Goal: Feedback & Contribution: Leave review/rating

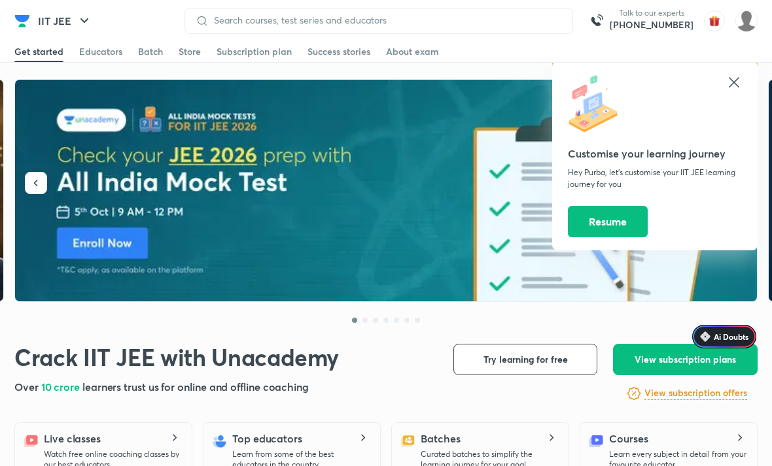
click at [545, 436] on icon at bounding box center [550, 437] width 16 height 7
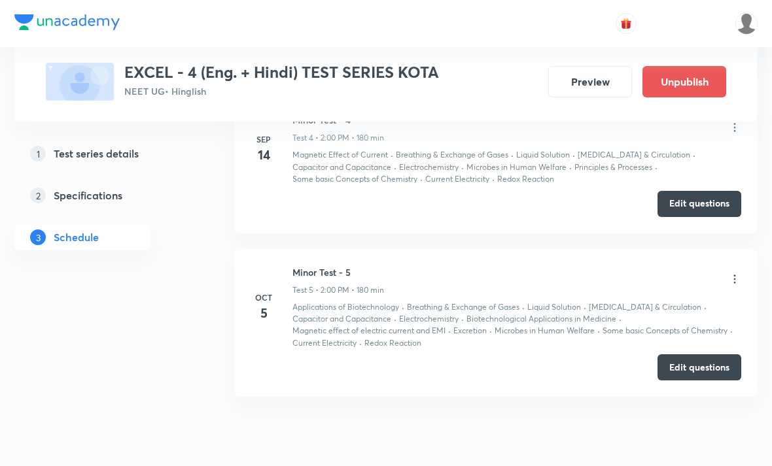
scroll to position [1438, 0]
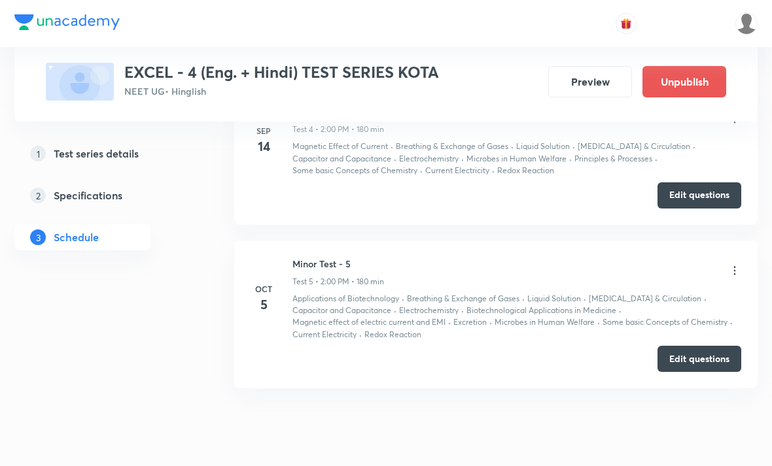
click at [738, 269] on icon at bounding box center [734, 270] width 13 height 13
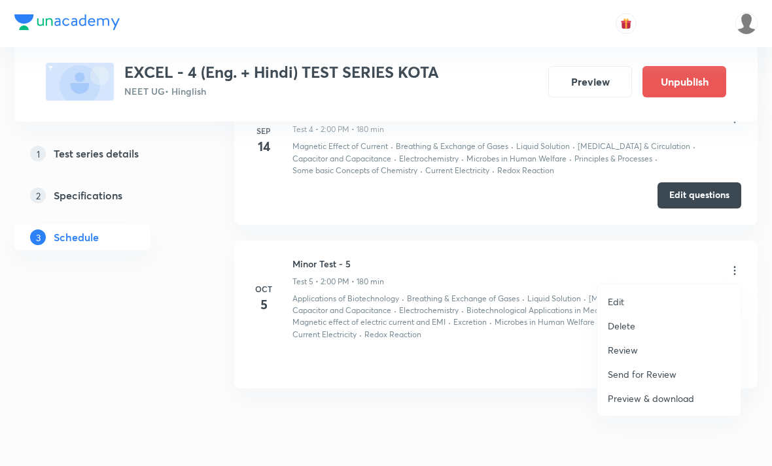
click at [624, 348] on p "Review" at bounding box center [623, 350] width 30 height 14
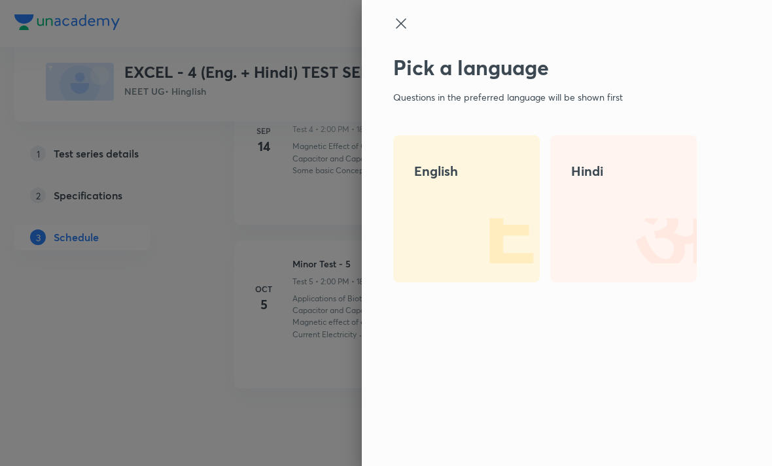
click at [476, 237] on img at bounding box center [498, 241] width 84 height 84
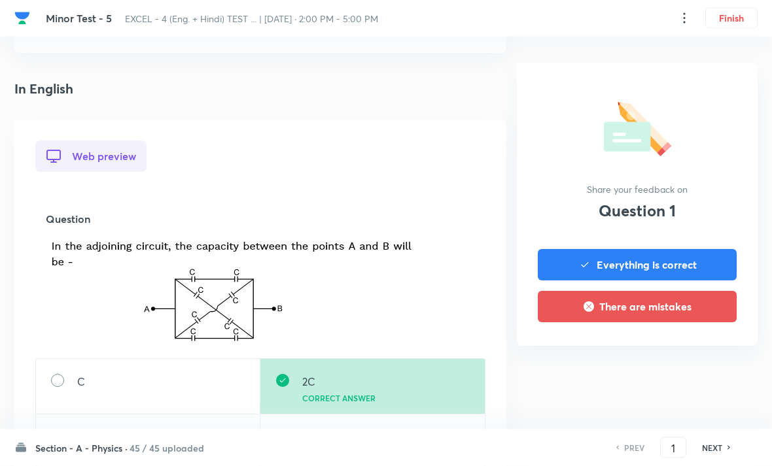
scroll to position [281, 0]
click at [151, 455] on h6 "45 / 45 uploaded" at bounding box center [167, 449] width 75 height 14
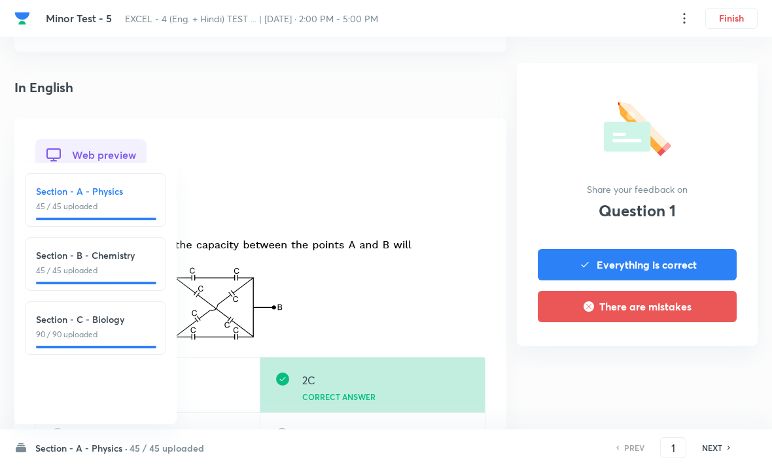
click at [114, 277] on p "45 / 45 uploaded" at bounding box center [95, 271] width 119 height 12
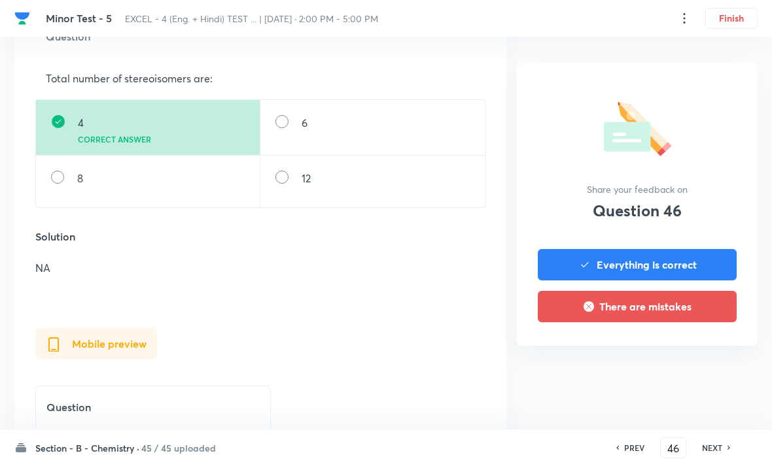
scroll to position [435, 0]
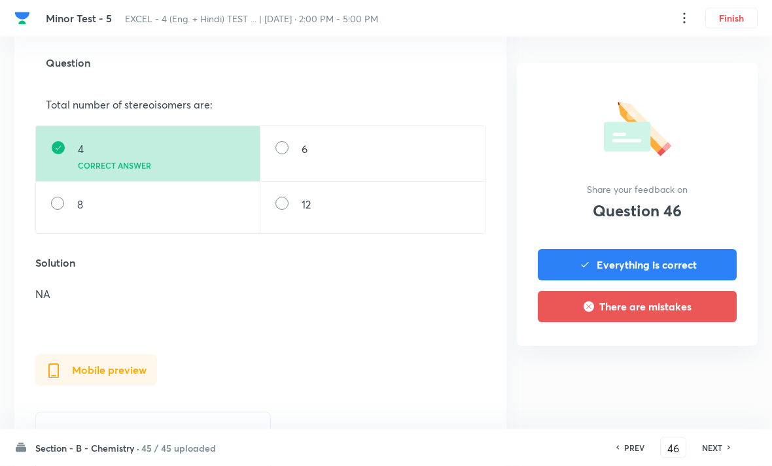
click at [720, 454] on h6 "NEXT" at bounding box center [712, 448] width 20 height 12
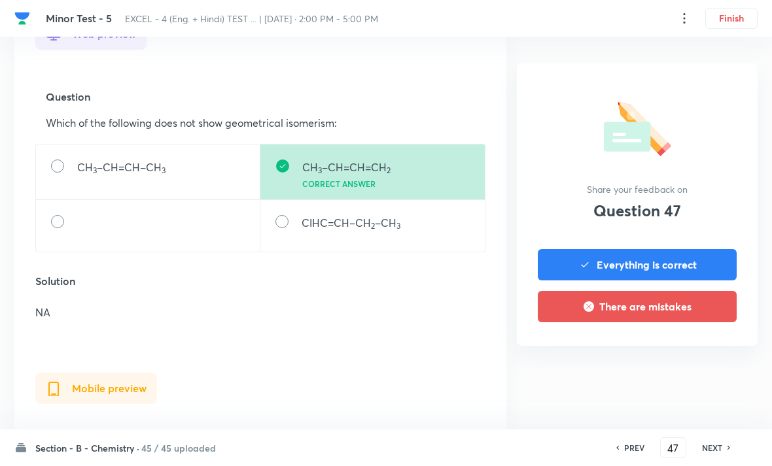
scroll to position [402, 0]
click at [711, 454] on h6 "NEXT" at bounding box center [712, 448] width 20 height 12
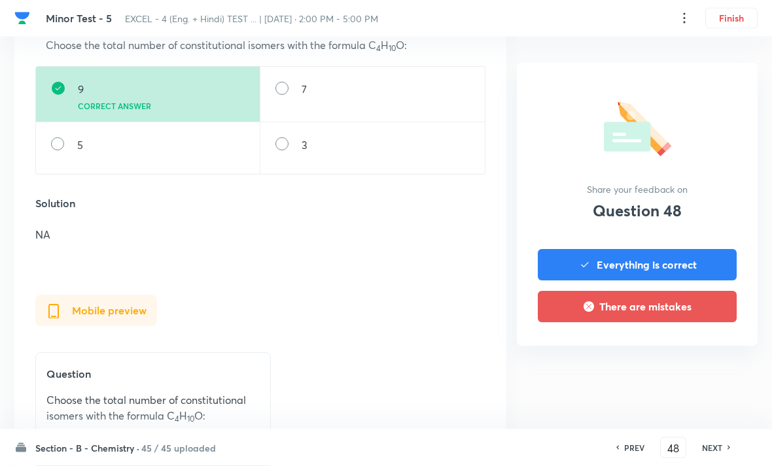
scroll to position [449, 0]
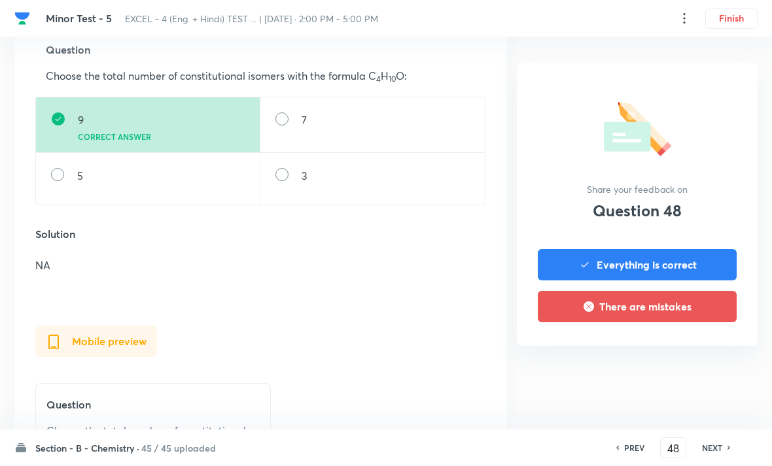
click at [706, 454] on h6 "NEXT" at bounding box center [712, 448] width 20 height 12
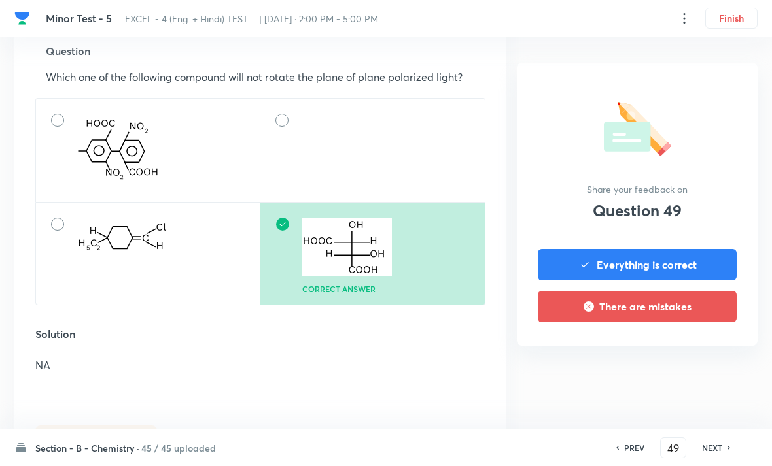
scroll to position [447, 0]
click at [720, 454] on h6 "NEXT" at bounding box center [712, 448] width 20 height 12
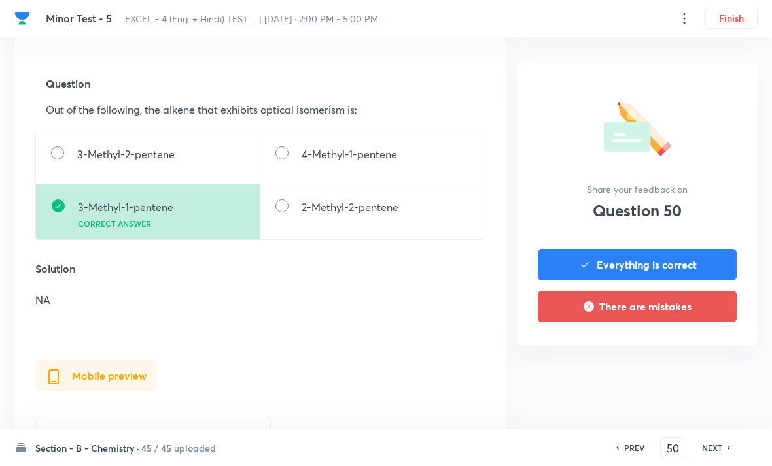
scroll to position [432, 0]
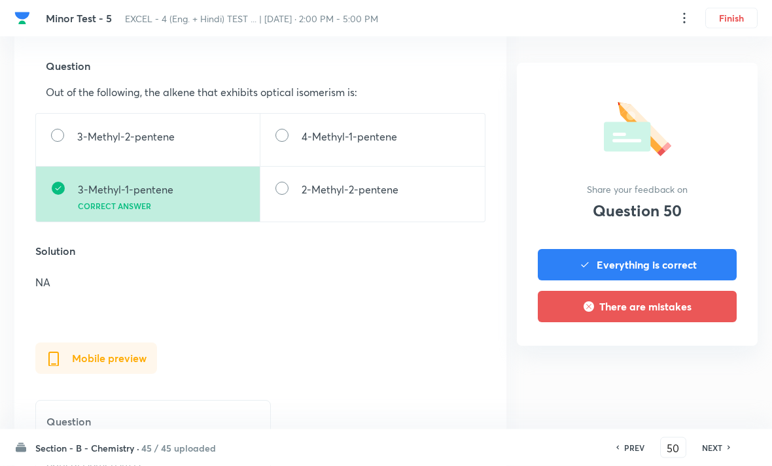
click at [720, 454] on h6 "NEXT" at bounding box center [712, 448] width 20 height 12
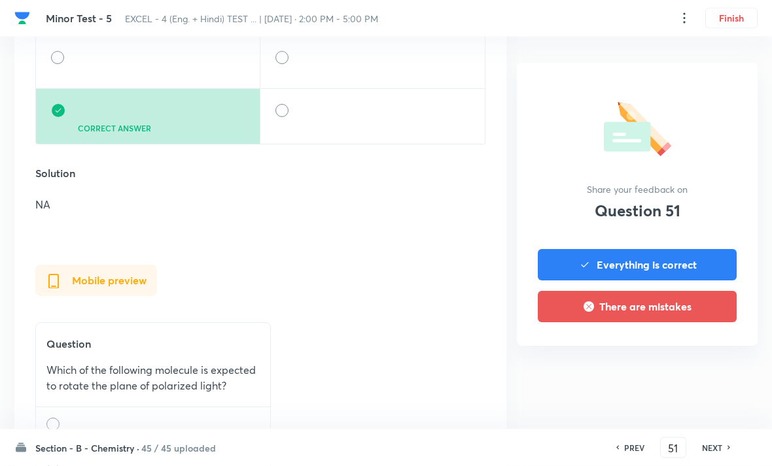
scroll to position [510, 0]
click at [727, 451] on icon at bounding box center [729, 448] width 4 height 7
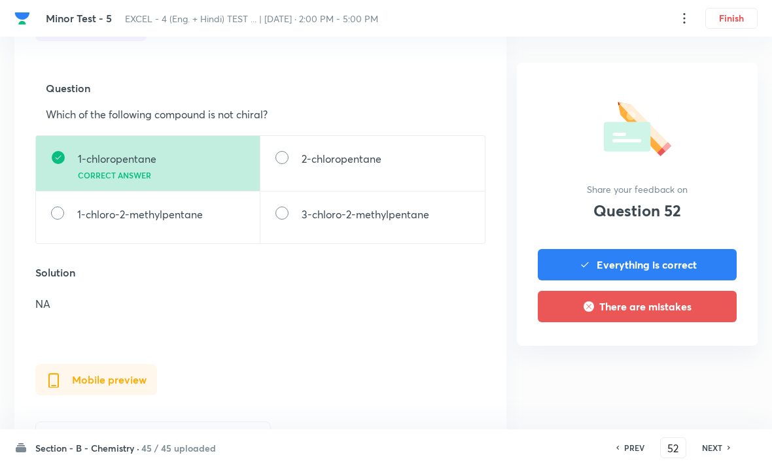
scroll to position [411, 0]
click at [714, 454] on h6 "NEXT" at bounding box center [712, 448] width 20 height 12
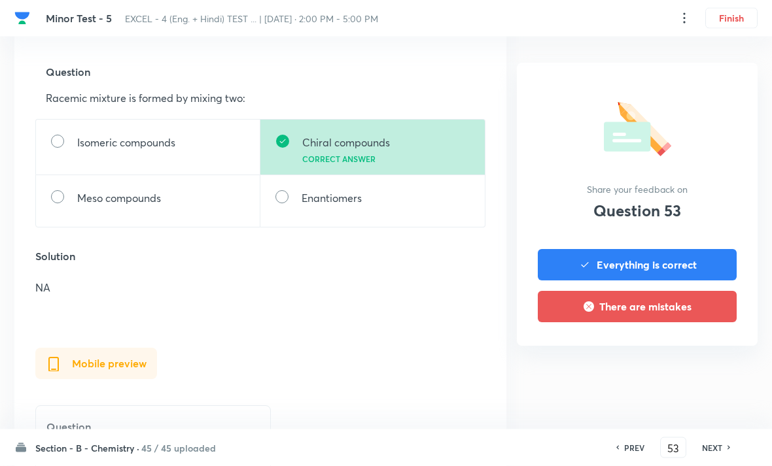
scroll to position [426, 0]
click at [716, 454] on h6 "NEXT" at bounding box center [712, 448] width 20 height 12
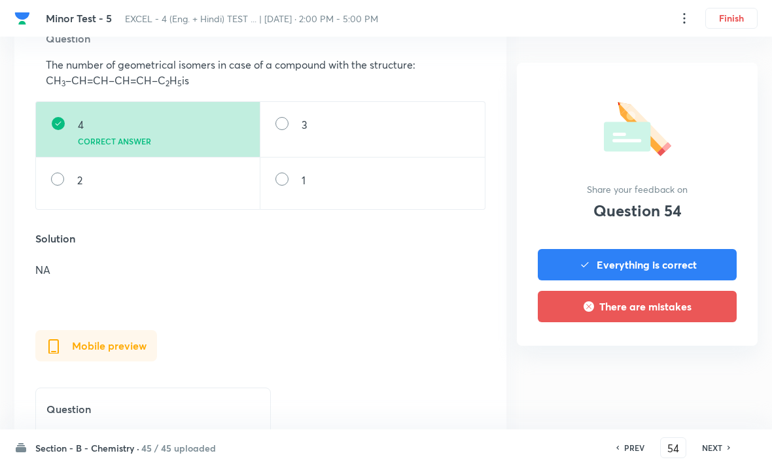
scroll to position [457, 0]
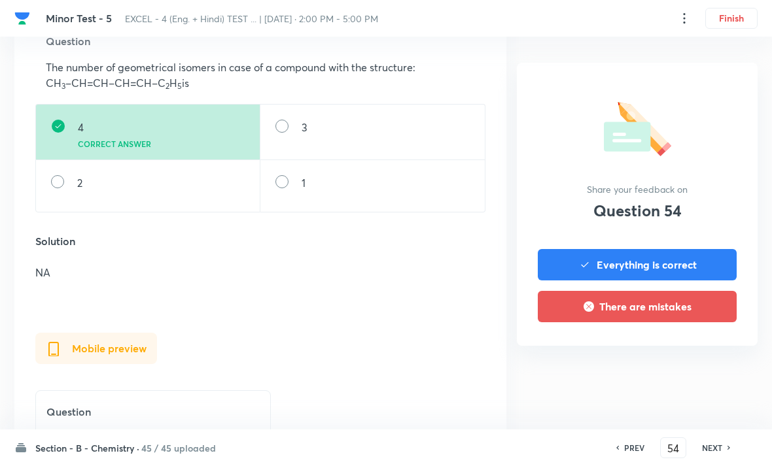
click at [710, 454] on h6 "NEXT" at bounding box center [712, 448] width 20 height 12
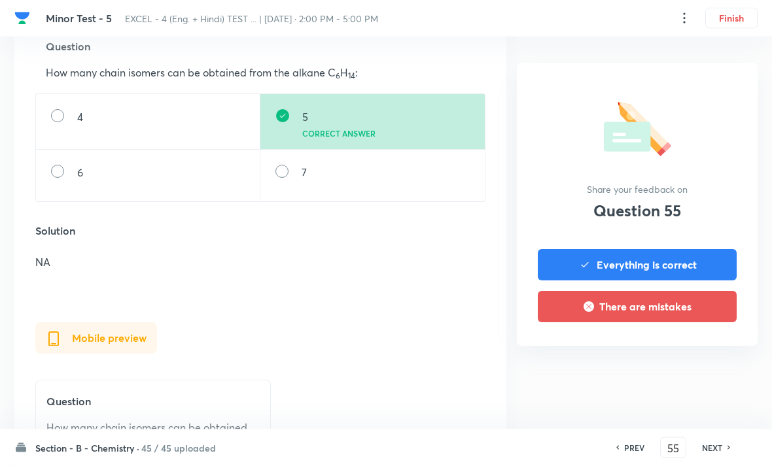
scroll to position [451, 0]
click at [721, 454] on h6 "NEXT" at bounding box center [712, 448] width 20 height 12
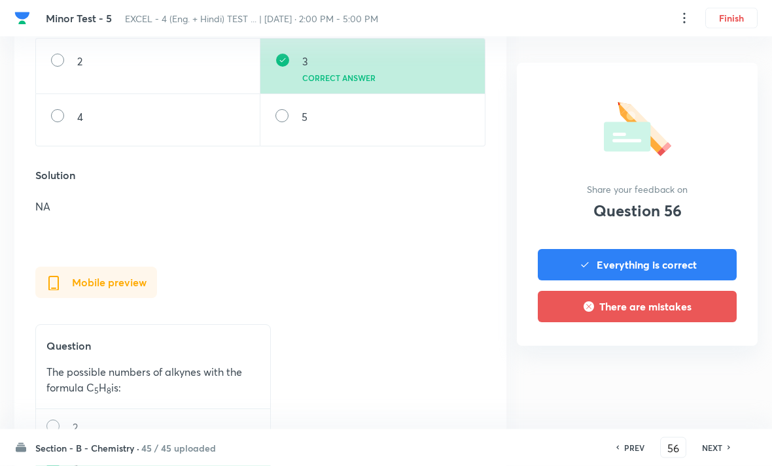
scroll to position [509, 0]
click at [716, 466] on div "Section - B - Chemistry · 45 / 45 uploaded PREV 56 ​ NEXT" at bounding box center [385, 448] width 743 height 37
click at [713, 454] on h6 "NEXT" at bounding box center [712, 448] width 20 height 12
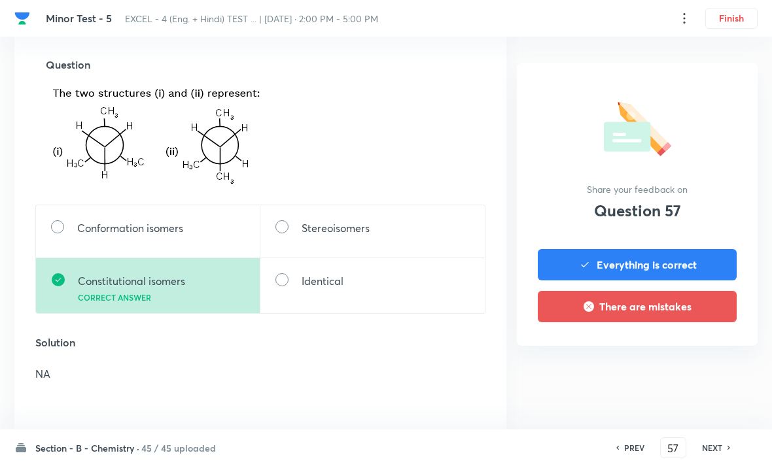
scroll to position [433, 0]
click at [712, 454] on h6 "NEXT" at bounding box center [712, 448] width 20 height 12
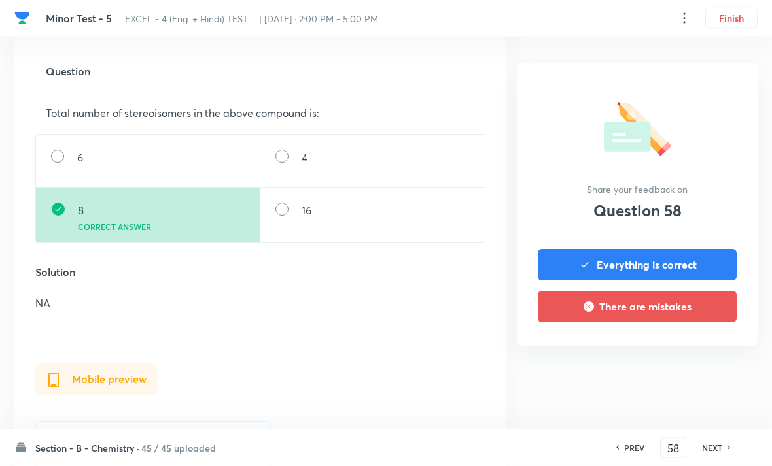
scroll to position [426, 0]
click at [723, 459] on div "PREV 58 ​ NEXT" at bounding box center [673, 448] width 169 height 21
click at [716, 454] on h6 "NEXT" at bounding box center [712, 448] width 20 height 12
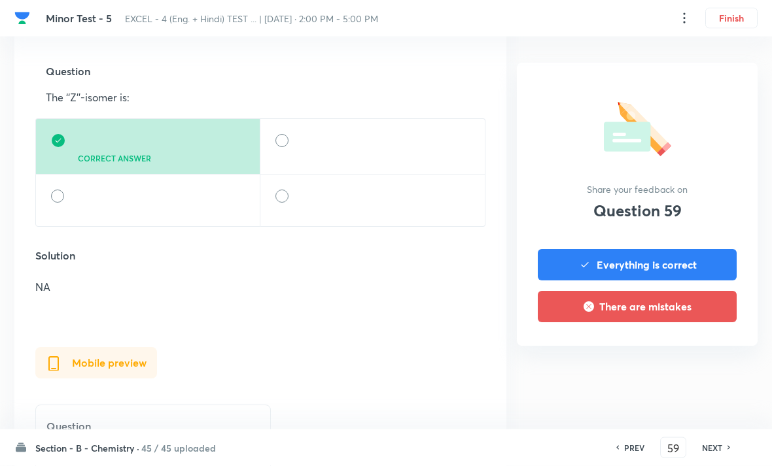
click at [714, 454] on h6 "NEXT" at bounding box center [712, 448] width 20 height 12
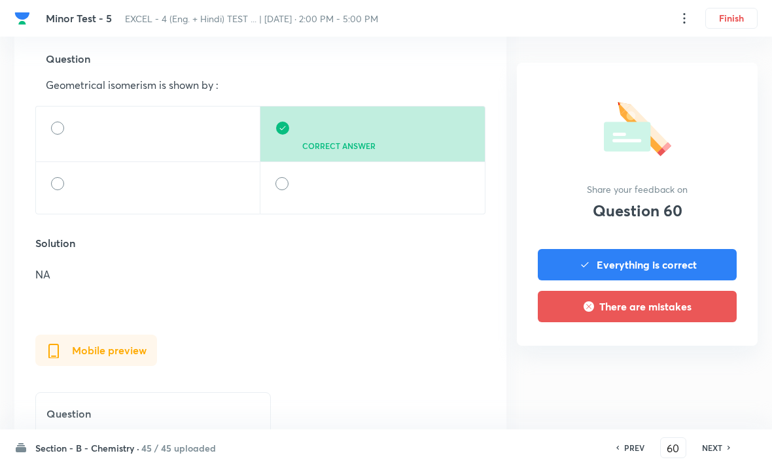
scroll to position [476, 0]
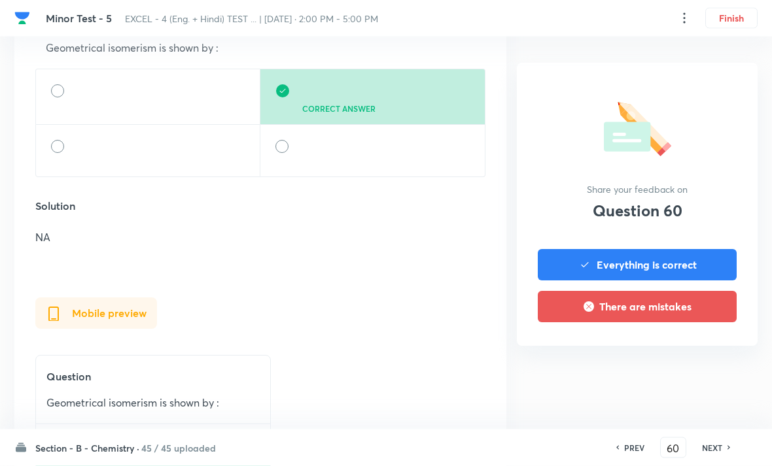
click at [713, 454] on h6 "NEXT" at bounding box center [712, 448] width 20 height 12
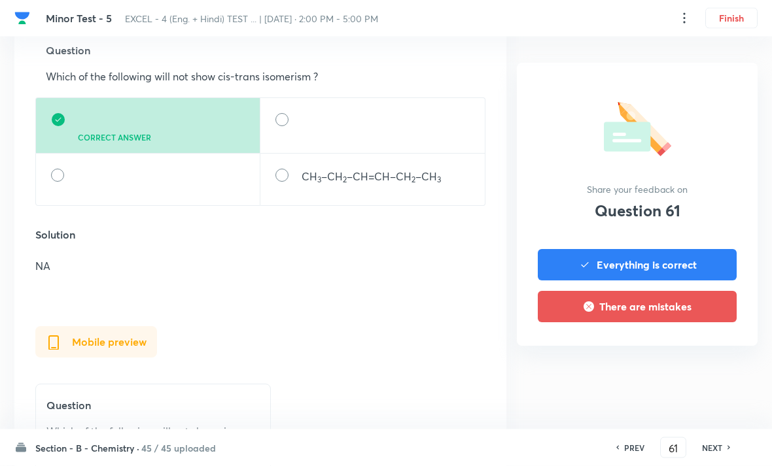
scroll to position [451, 0]
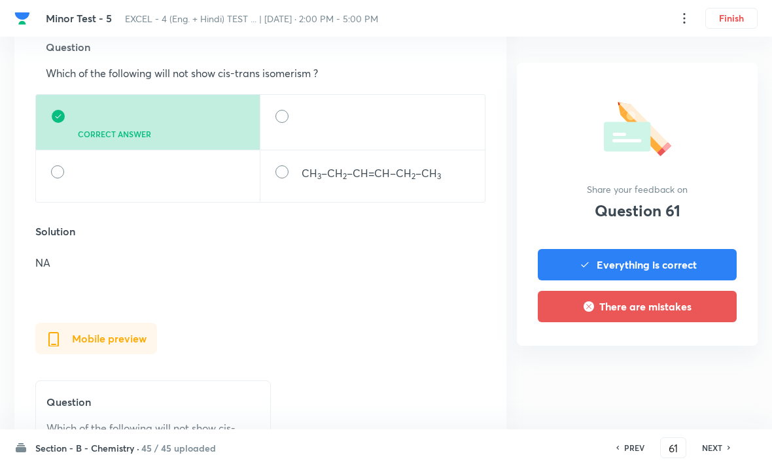
click at [716, 454] on h6 "NEXT" at bounding box center [712, 448] width 20 height 12
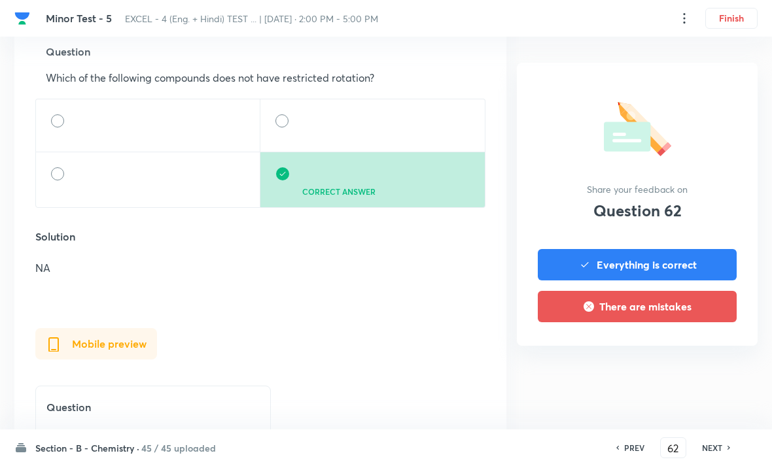
scroll to position [465, 0]
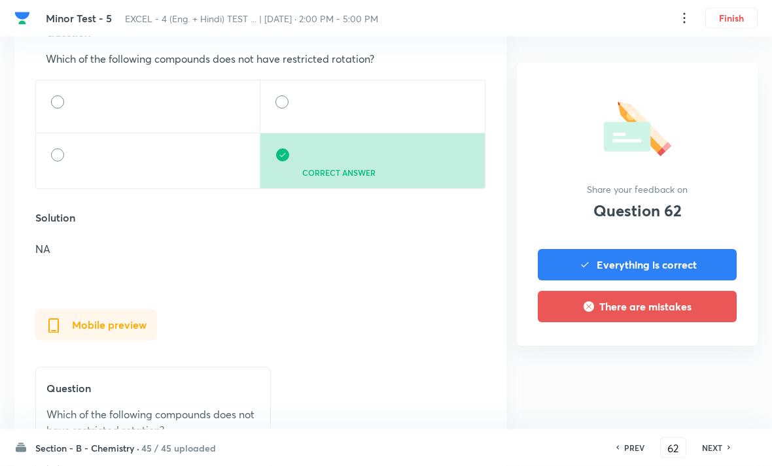
click at [716, 454] on h6 "NEXT" at bounding box center [712, 448] width 20 height 12
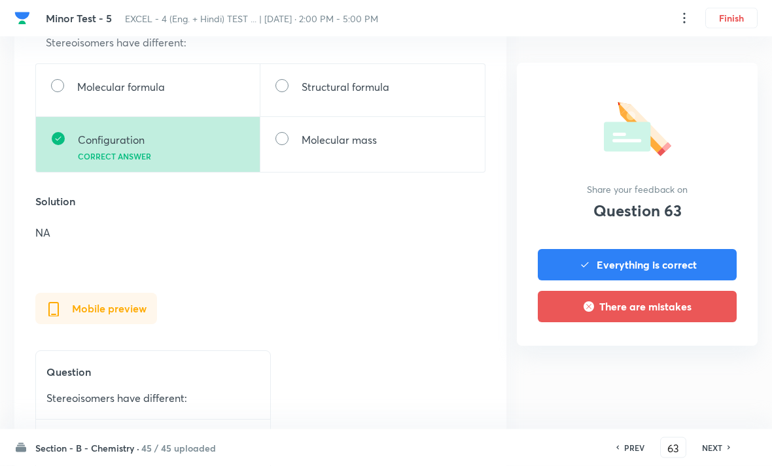
scroll to position [482, 0]
click at [716, 454] on h6 "NEXT" at bounding box center [712, 448] width 20 height 12
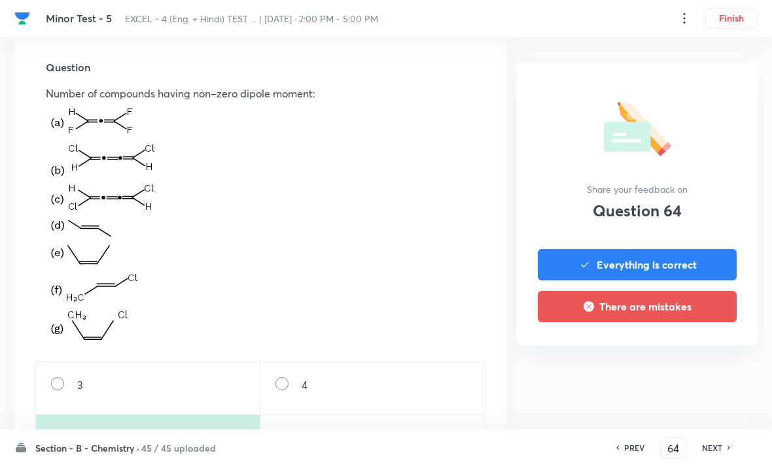
scroll to position [430, 0]
click at [716, 459] on div "PREV 64 ​ NEXT" at bounding box center [673, 448] width 169 height 21
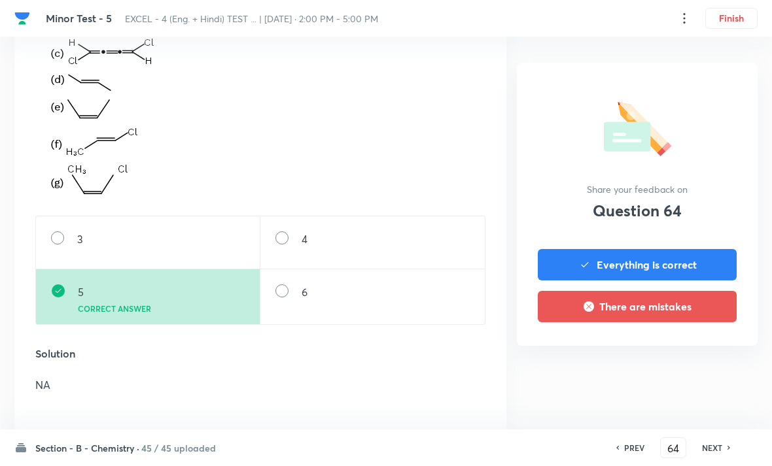
scroll to position [580, 0]
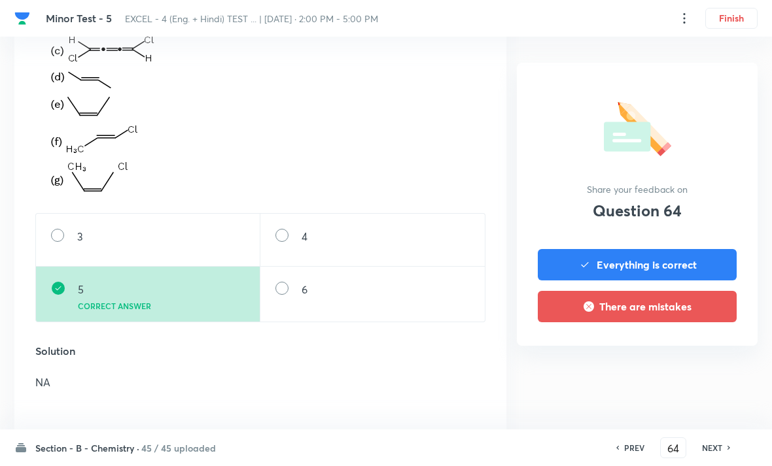
click at [712, 454] on h6 "NEXT" at bounding box center [712, 448] width 20 height 12
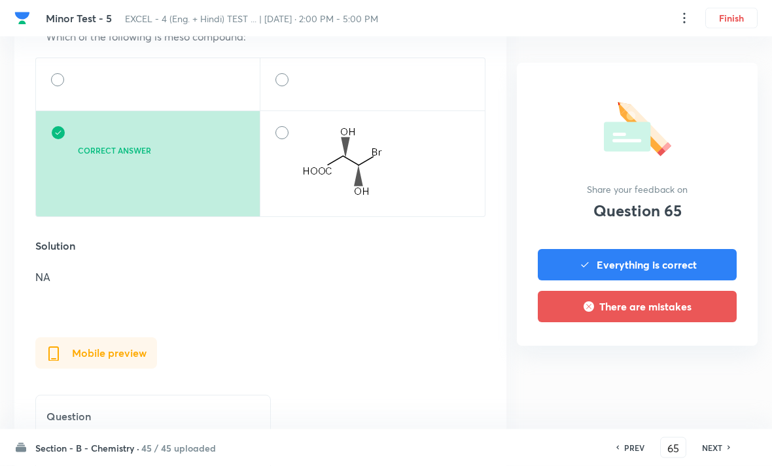
scroll to position [487, 0]
click at [718, 459] on div "PREV 65 ​ NEXT" at bounding box center [673, 448] width 169 height 21
click at [710, 454] on h6 "NEXT" at bounding box center [712, 448] width 20 height 12
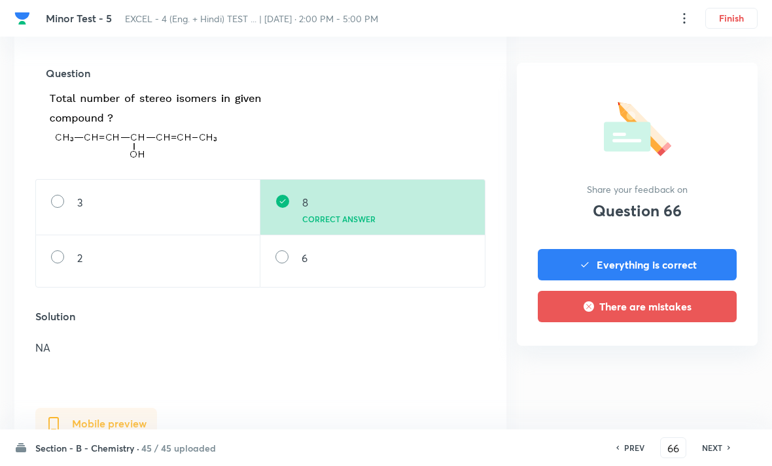
scroll to position [424, 0]
click at [719, 454] on h6 "NEXT" at bounding box center [712, 448] width 20 height 12
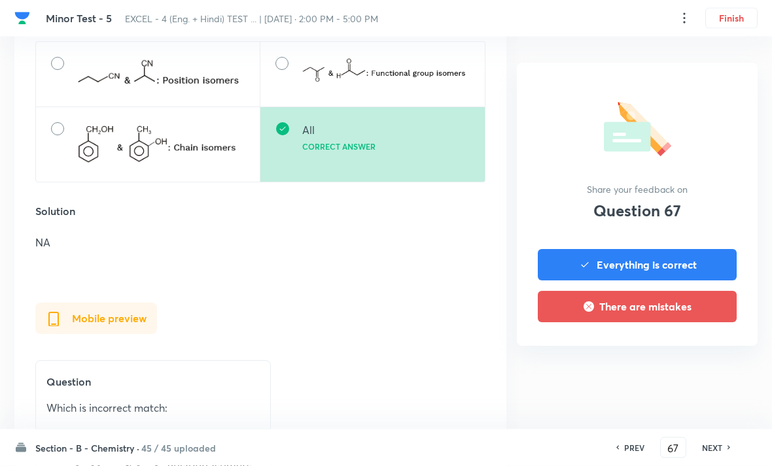
scroll to position [504, 0]
click at [716, 454] on h6 "NEXT" at bounding box center [712, 448] width 20 height 12
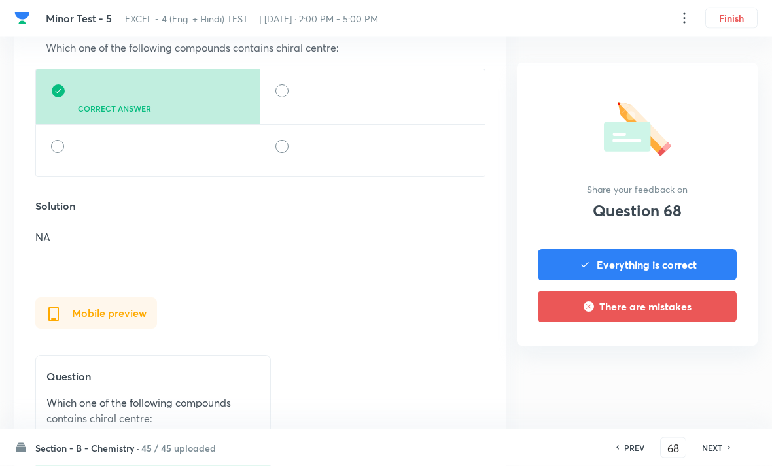
scroll to position [477, 0]
click at [706, 454] on h6 "NEXT" at bounding box center [712, 448] width 20 height 12
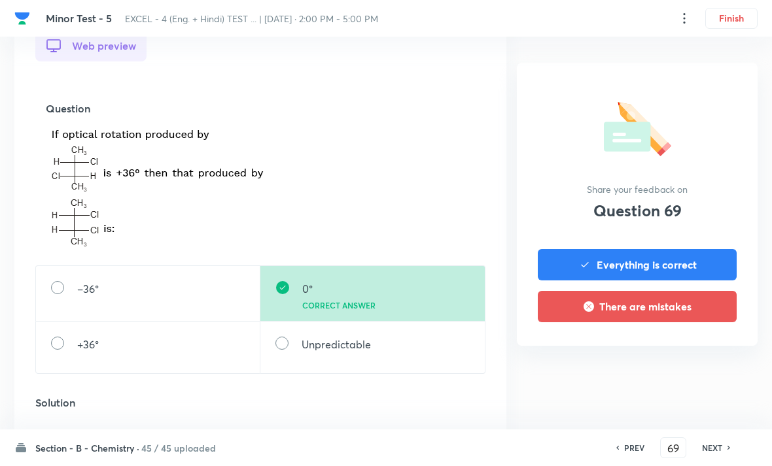
scroll to position [435, 0]
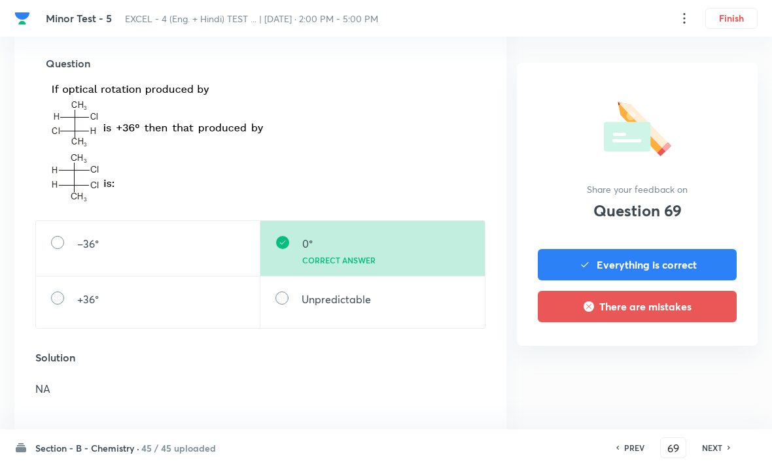
click at [720, 454] on h6 "NEXT" at bounding box center [712, 448] width 20 height 12
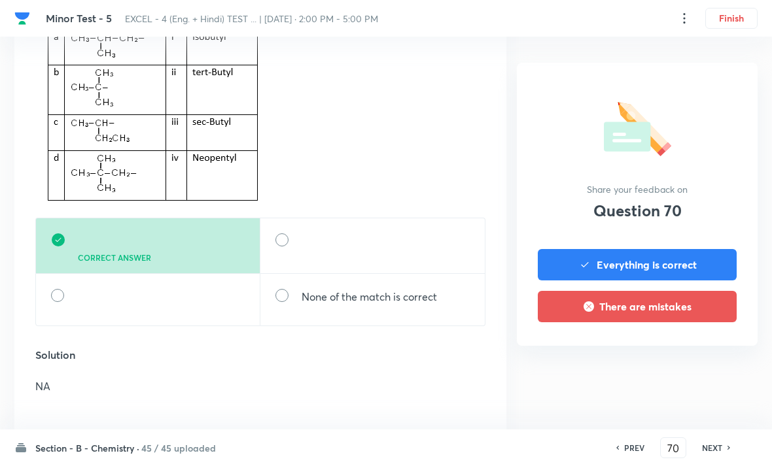
scroll to position [506, 0]
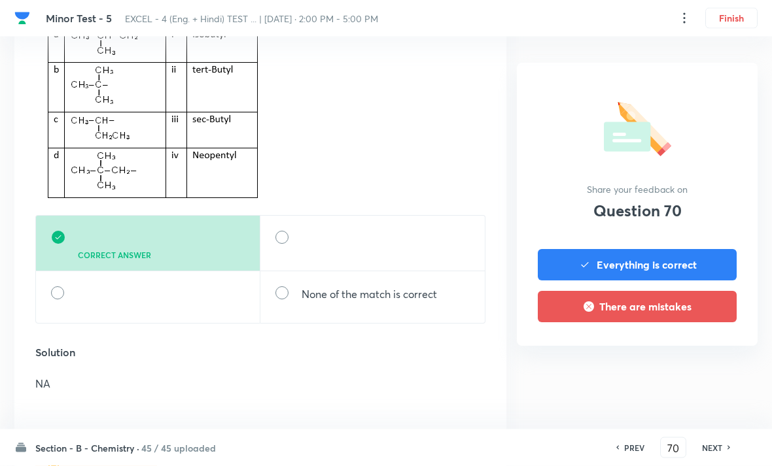
click at [714, 454] on h6 "NEXT" at bounding box center [712, 448] width 20 height 12
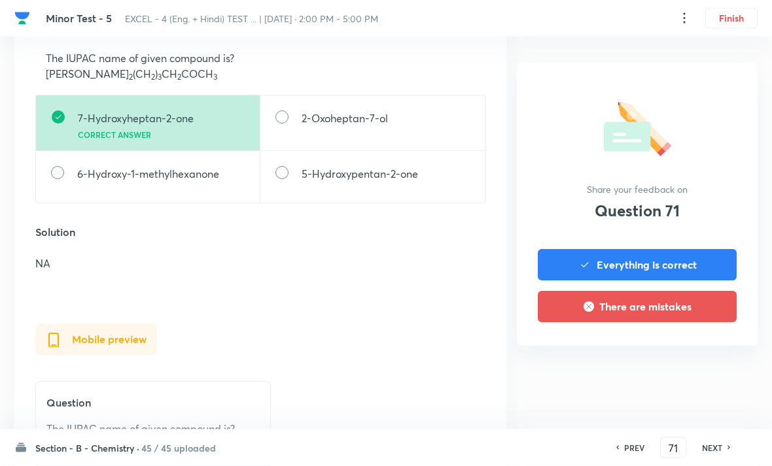
scroll to position [467, 0]
click at [710, 454] on h6 "NEXT" at bounding box center [712, 448] width 20 height 12
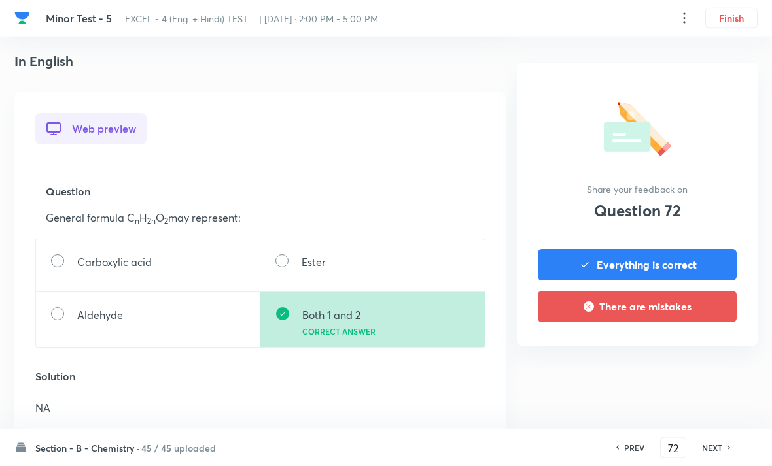
scroll to position [441, 0]
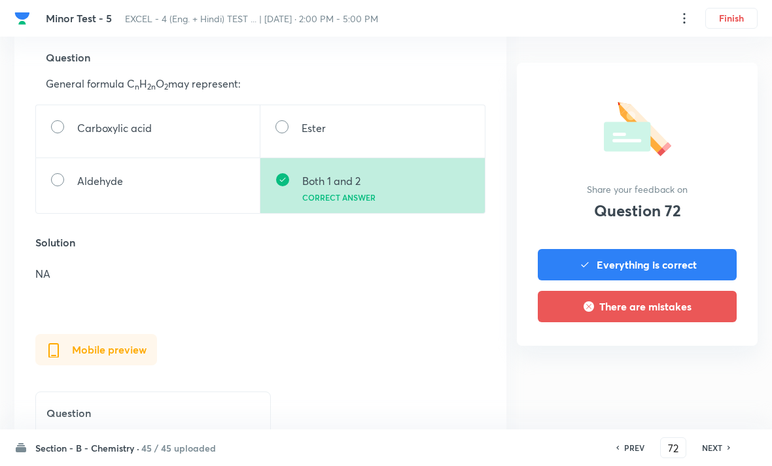
click at [721, 454] on h6 "NEXT" at bounding box center [712, 448] width 20 height 12
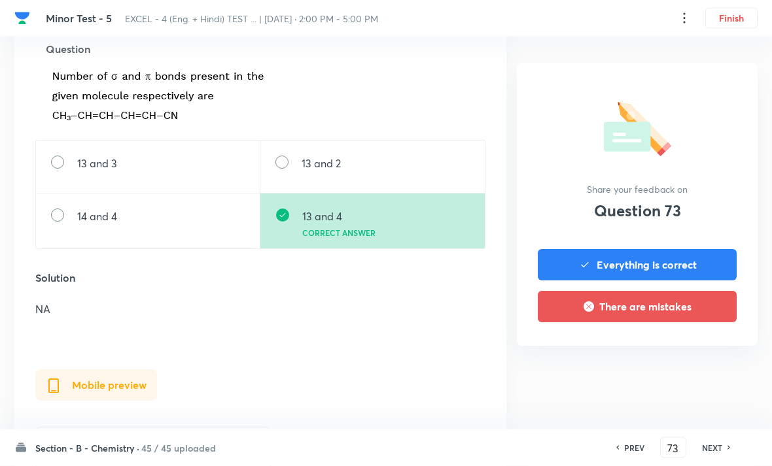
scroll to position [449, 0]
click at [712, 454] on h6 "NEXT" at bounding box center [712, 448] width 20 height 12
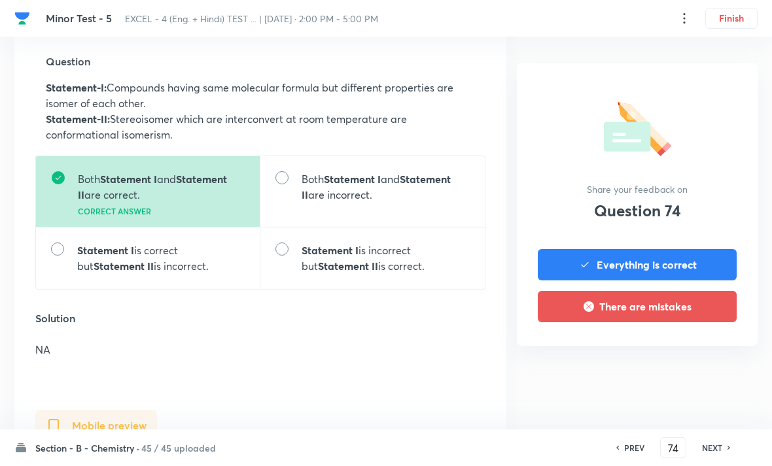
scroll to position [437, 0]
click at [716, 454] on h6 "NEXT" at bounding box center [712, 448] width 20 height 12
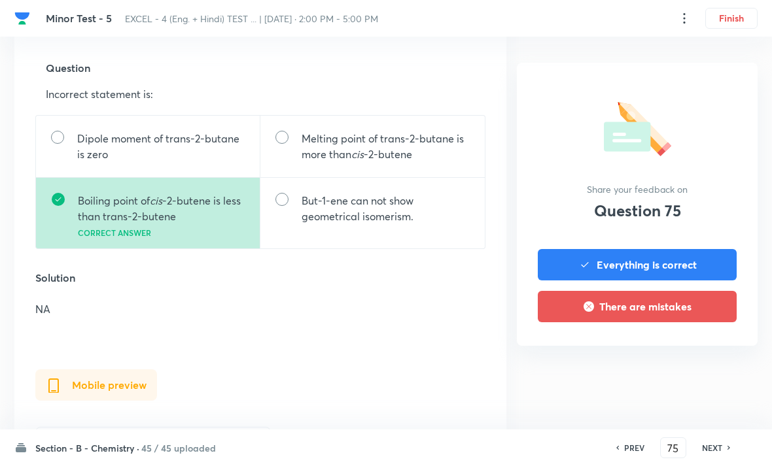
scroll to position [433, 0]
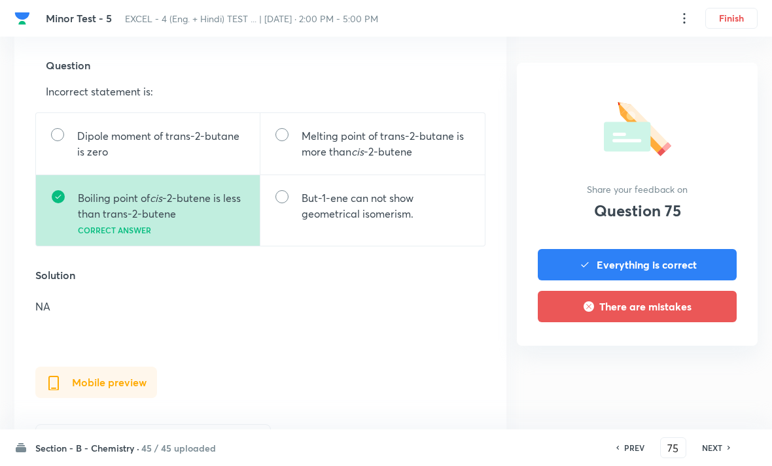
click at [714, 454] on h6 "NEXT" at bounding box center [712, 448] width 20 height 12
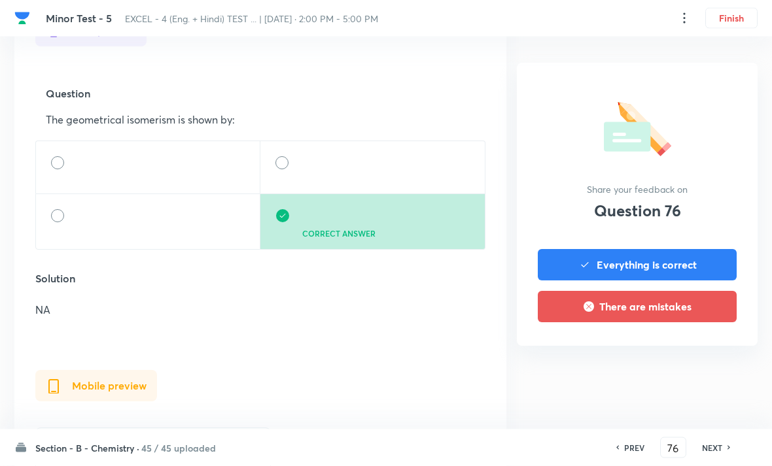
scroll to position [470, 0]
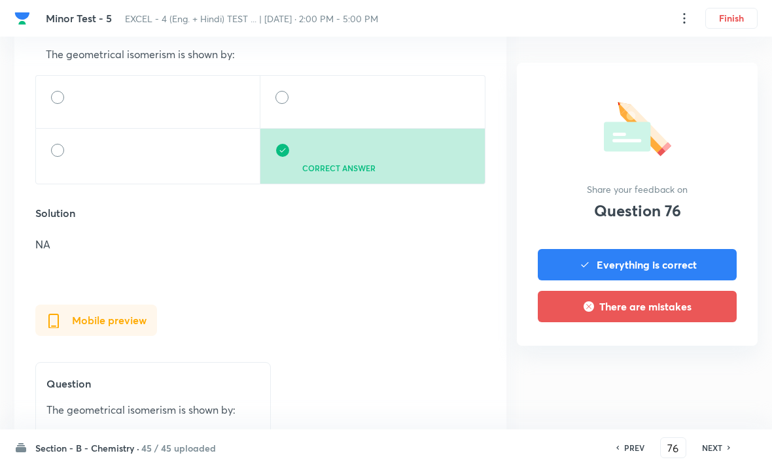
click at [718, 454] on h6 "NEXT" at bounding box center [712, 448] width 20 height 12
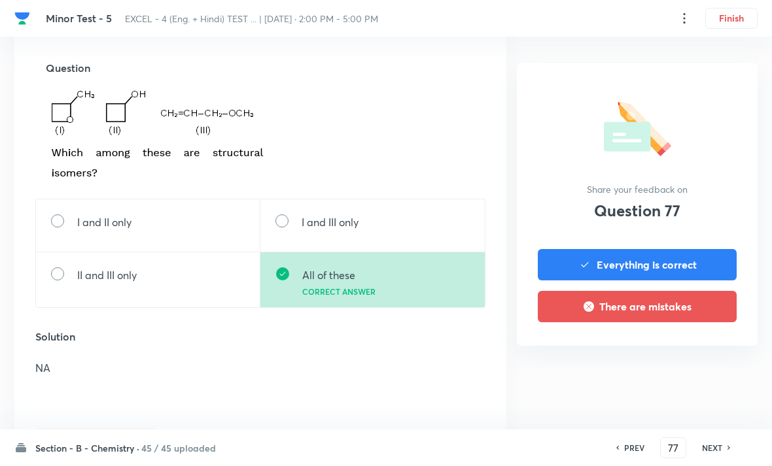
scroll to position [432, 0]
click at [715, 454] on h6 "NEXT" at bounding box center [712, 448] width 20 height 12
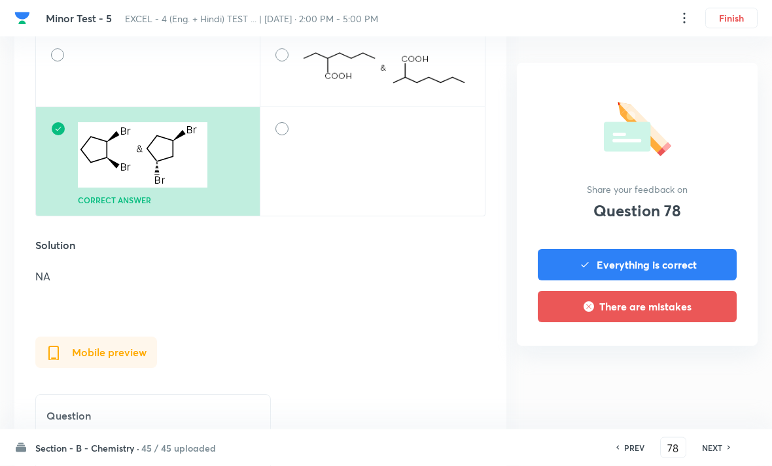
scroll to position [513, 0]
click at [718, 466] on div "Section - B - Chemistry · 45 / 45 uploaded PREV 78 ​ NEXT" at bounding box center [385, 448] width 743 height 37
click at [716, 454] on h6 "NEXT" at bounding box center [712, 448] width 20 height 12
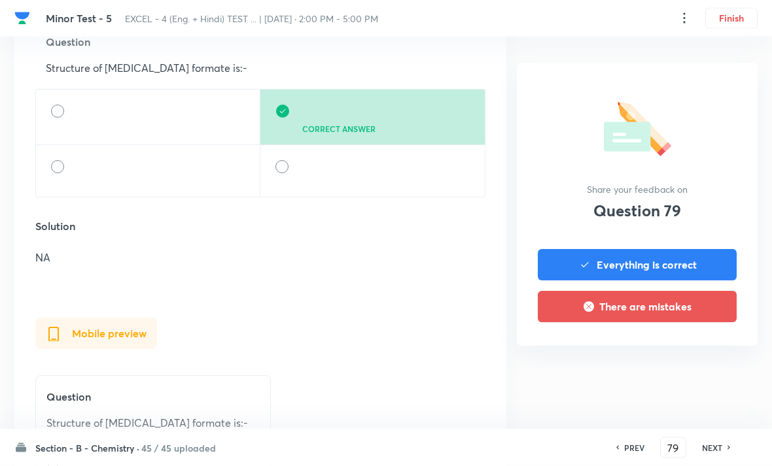
scroll to position [457, 0]
click at [714, 454] on h6 "NEXT" at bounding box center [712, 448] width 20 height 12
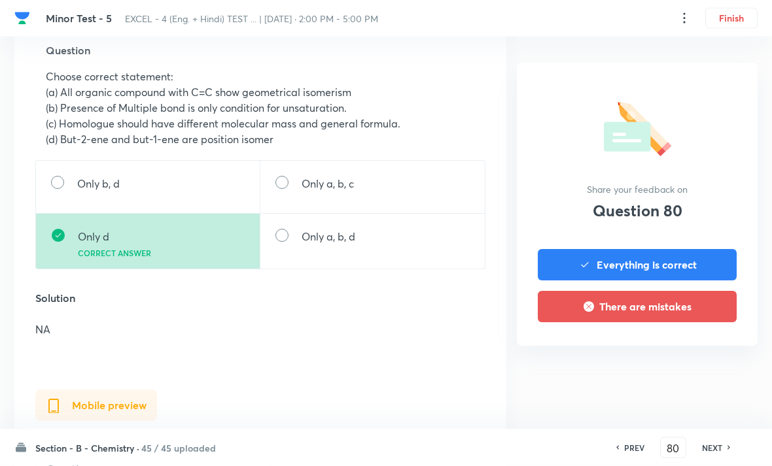
scroll to position [447, 0]
click at [715, 454] on h6 "NEXT" at bounding box center [712, 448] width 20 height 12
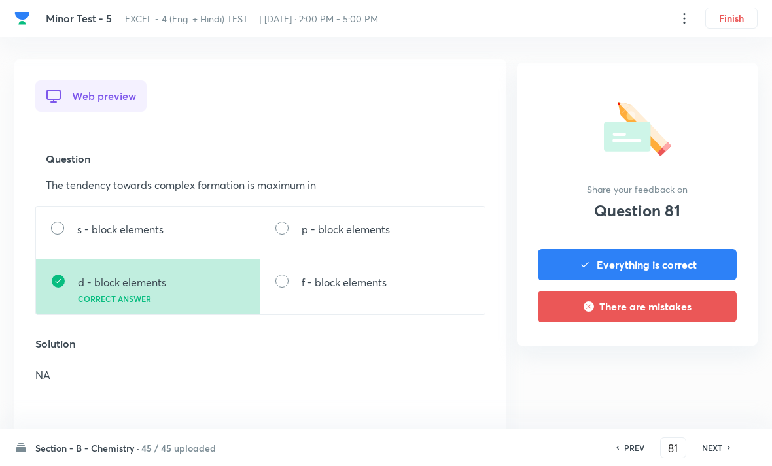
scroll to position [416, 0]
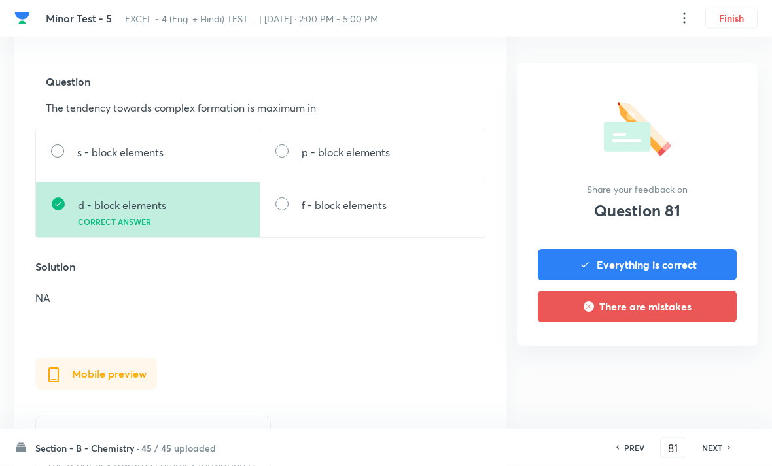
click at [719, 454] on h6 "NEXT" at bounding box center [712, 448] width 20 height 12
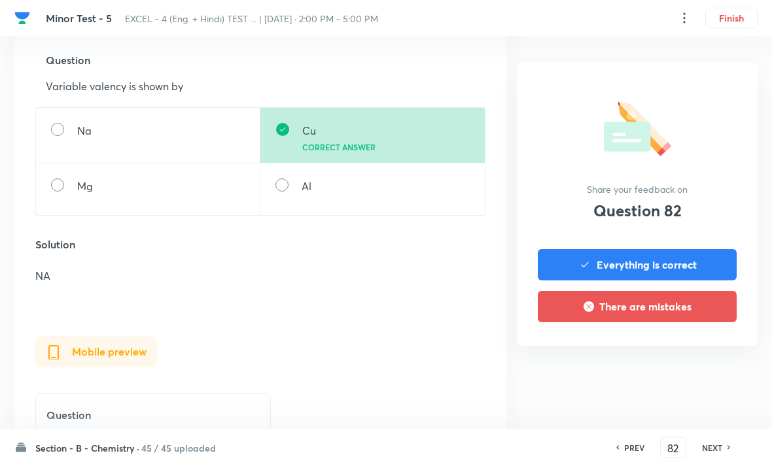
scroll to position [438, 0]
click at [714, 454] on h6 "NEXT" at bounding box center [712, 448] width 20 height 12
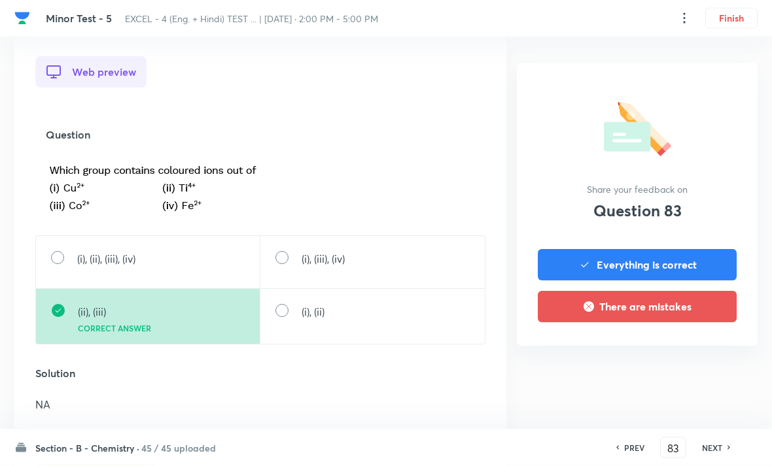
scroll to position [364, 0]
click at [712, 454] on h6 "NEXT" at bounding box center [712, 448] width 20 height 12
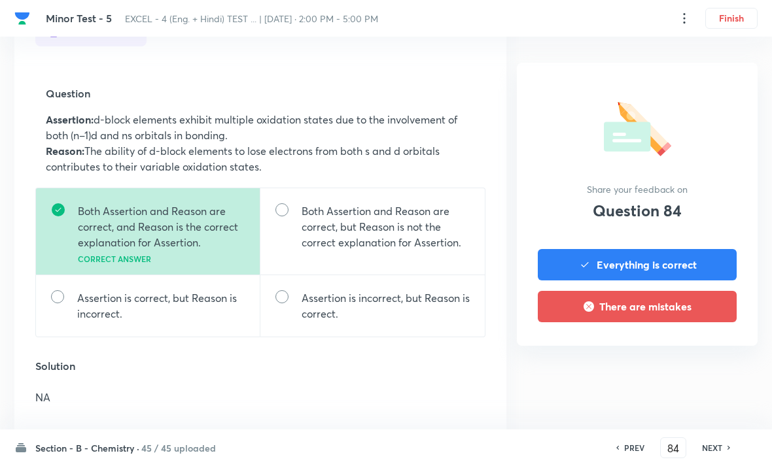
scroll to position [461, 0]
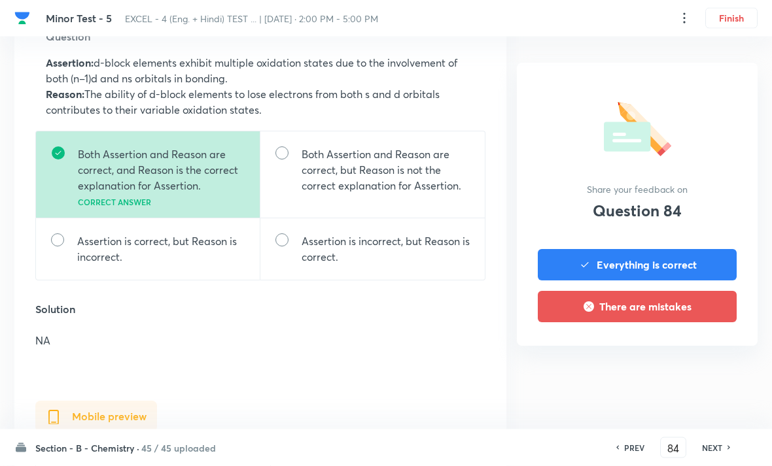
click at [713, 454] on h6 "NEXT" at bounding box center [712, 448] width 20 height 12
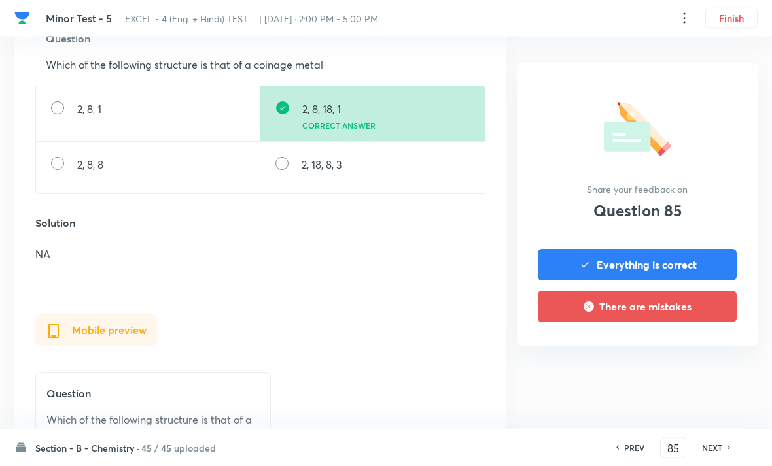
scroll to position [460, 0]
click at [714, 454] on h6 "NEXT" at bounding box center [712, 448] width 20 height 12
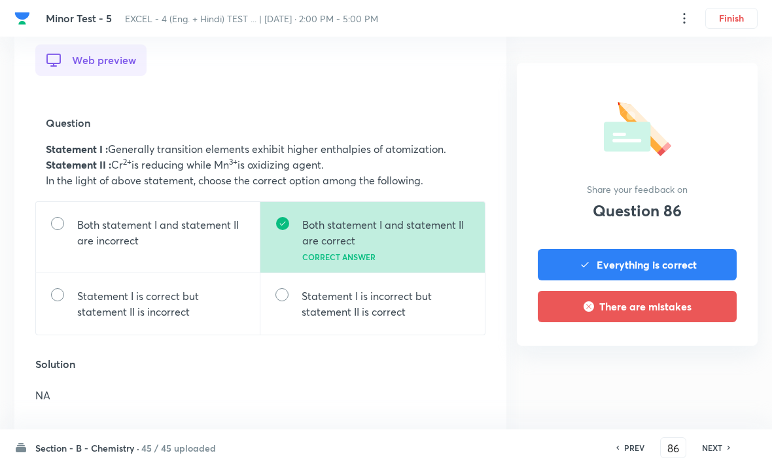
scroll to position [425, 0]
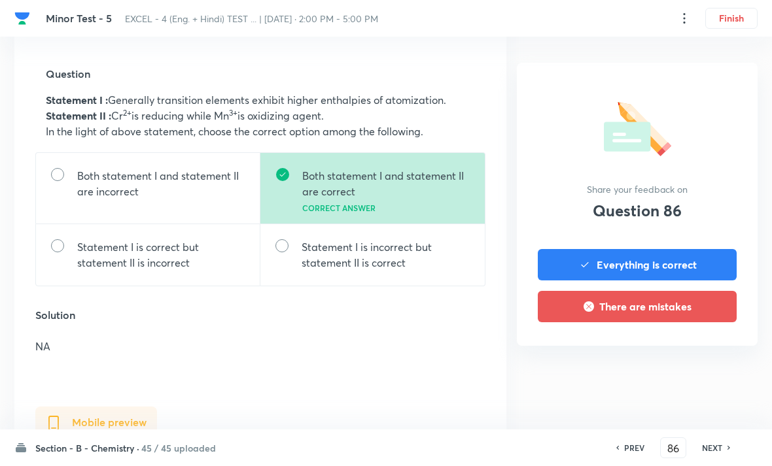
click at [722, 454] on div "NEXT" at bounding box center [714, 448] width 35 height 12
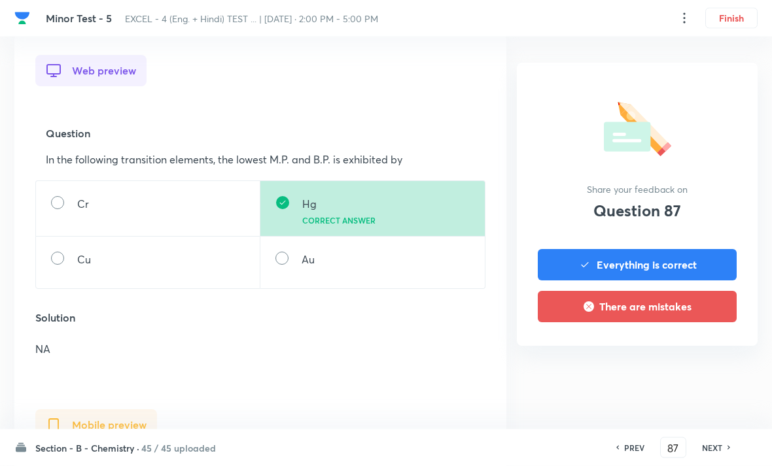
scroll to position [377, 0]
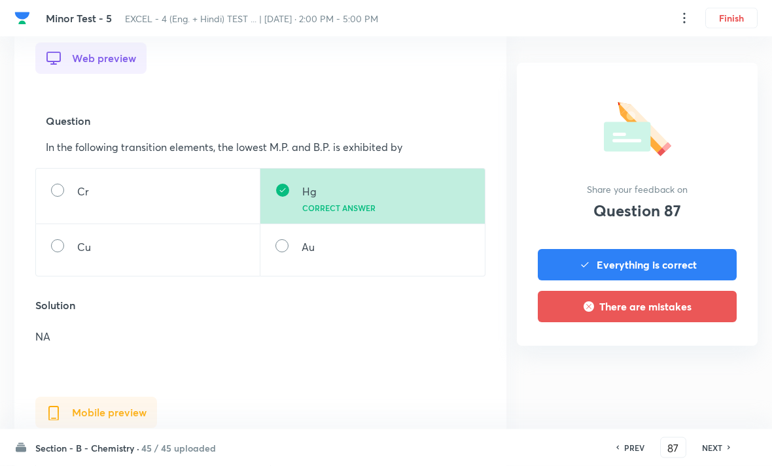
click at [713, 466] on div "Section - B - Chemistry · 45 / 45 uploaded PREV 87 ​ NEXT" at bounding box center [385, 448] width 743 height 37
click at [712, 454] on h6 "NEXT" at bounding box center [712, 448] width 20 height 12
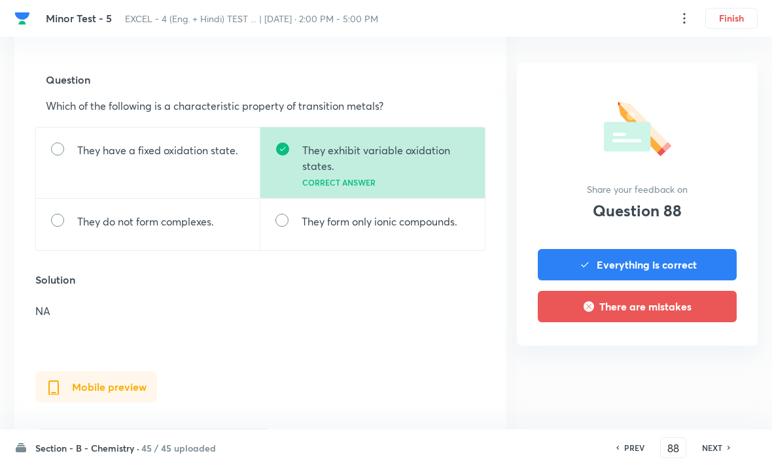
scroll to position [423, 0]
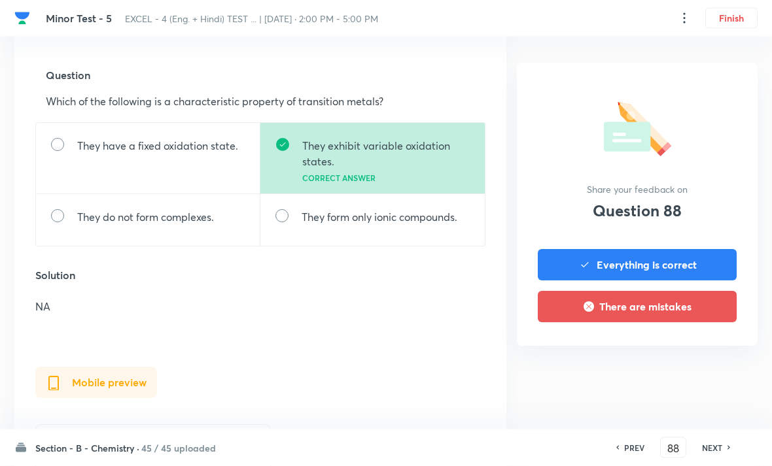
click at [711, 454] on h6 "NEXT" at bounding box center [712, 448] width 20 height 12
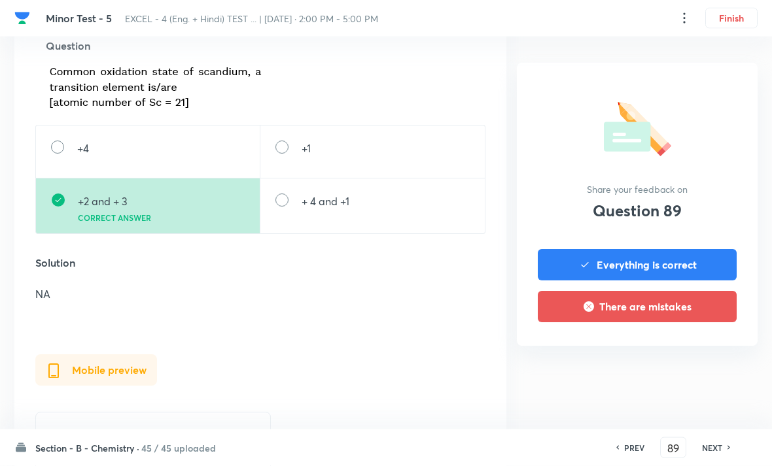
scroll to position [453, 0]
click at [717, 454] on h6 "NEXT" at bounding box center [712, 448] width 20 height 12
type input "90"
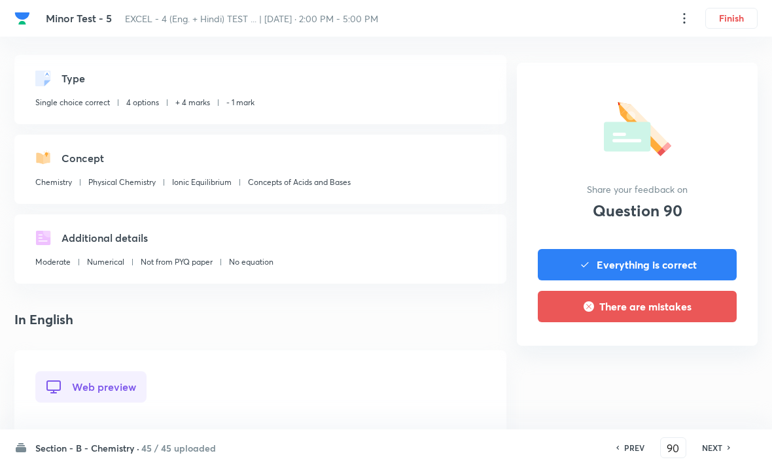
scroll to position [0, 0]
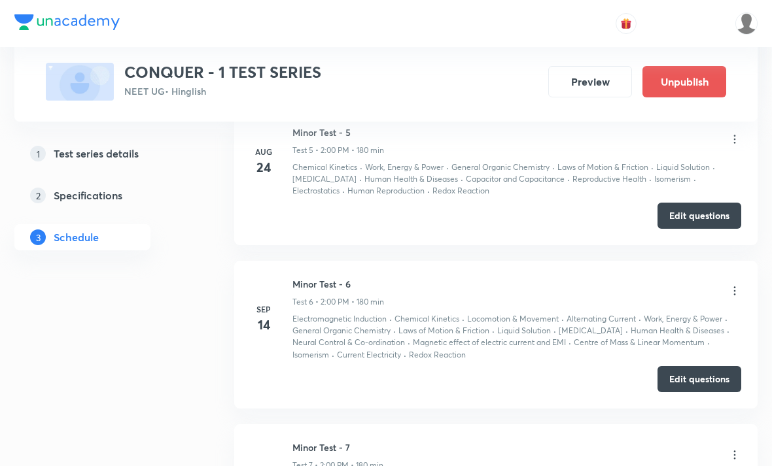
scroll to position [1764, 0]
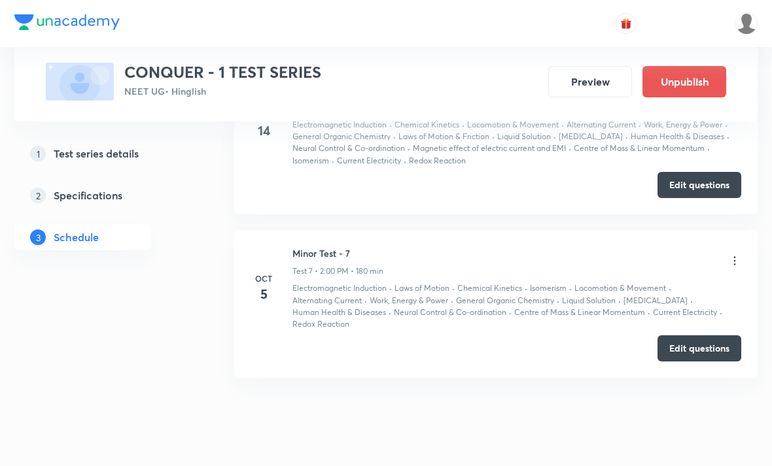
click at [736, 268] on icon at bounding box center [734, 260] width 13 height 13
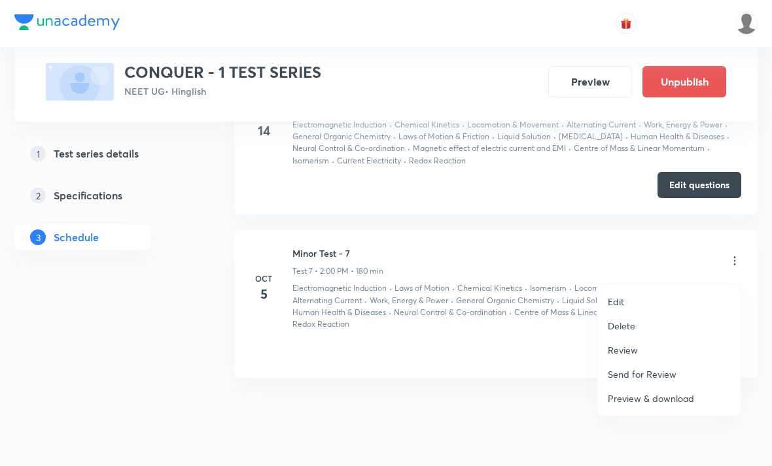
click at [636, 350] on p "Review" at bounding box center [623, 350] width 30 height 14
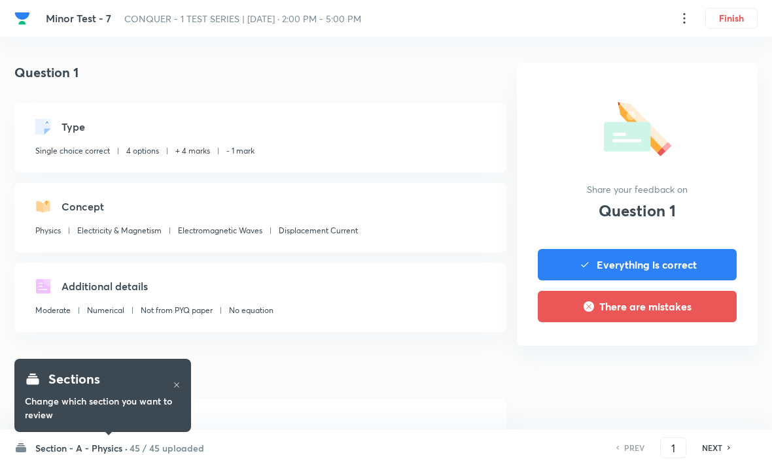
click at [178, 437] on div "Sections Change which section you want to review" at bounding box center [102, 396] width 177 height 92
click at [169, 455] on h6 "45 / 45 uploaded" at bounding box center [167, 449] width 75 height 14
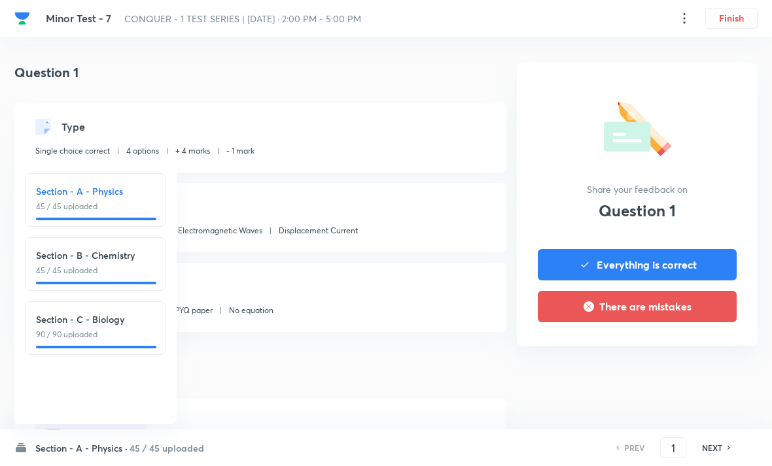
click at [134, 271] on p "45 / 45 uploaded" at bounding box center [95, 271] width 119 height 12
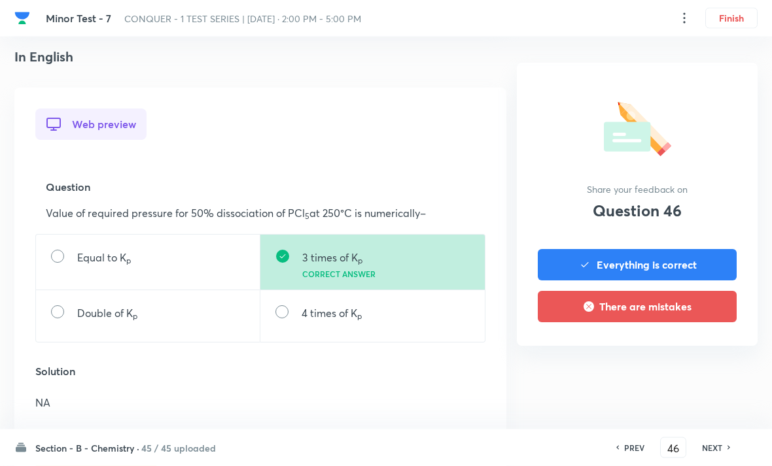
scroll to position [372, 0]
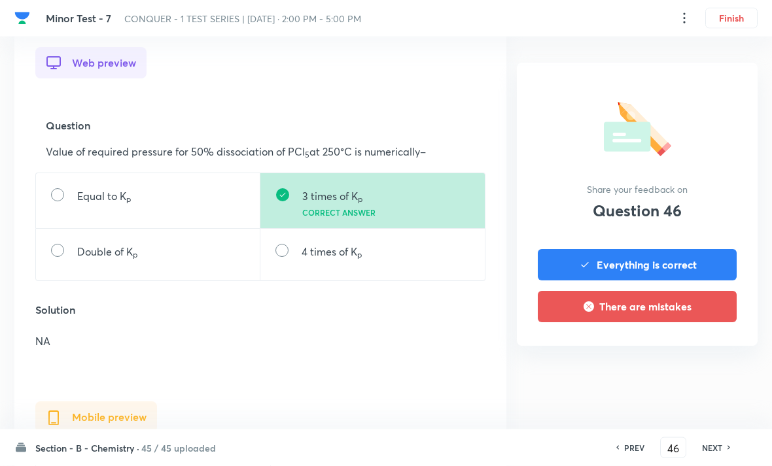
click at [712, 454] on h6 "NEXT" at bounding box center [712, 448] width 20 height 12
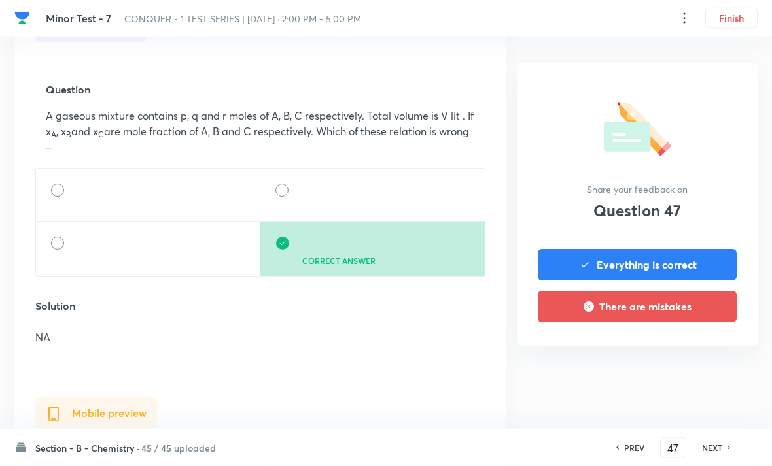
scroll to position [437, 0]
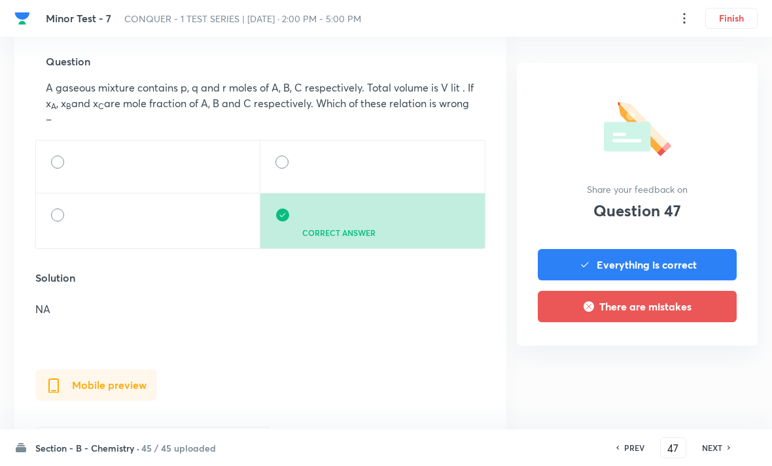
click at [720, 454] on h6 "NEXT" at bounding box center [712, 448] width 20 height 12
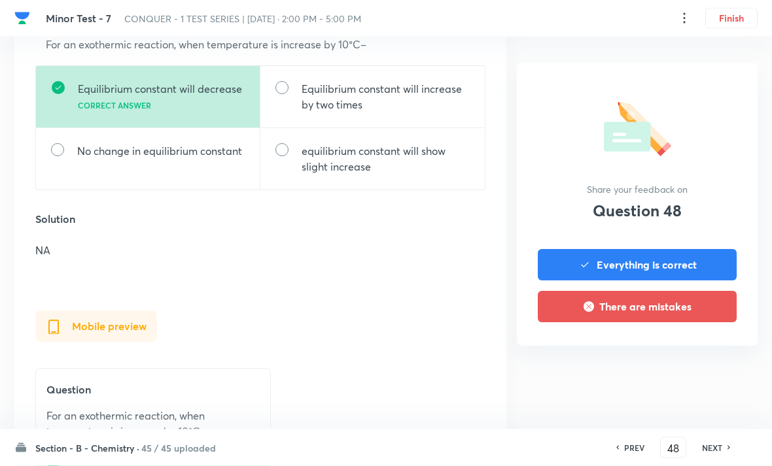
scroll to position [479, 0]
click at [720, 454] on h6 "NEXT" at bounding box center [712, 448] width 20 height 12
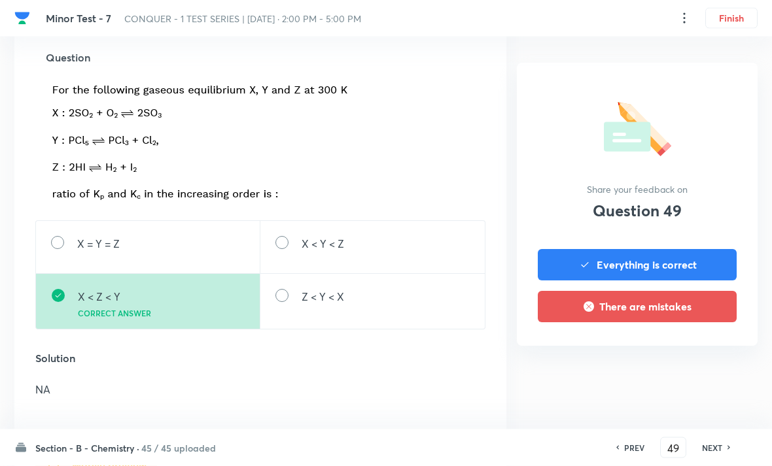
scroll to position [428, 0]
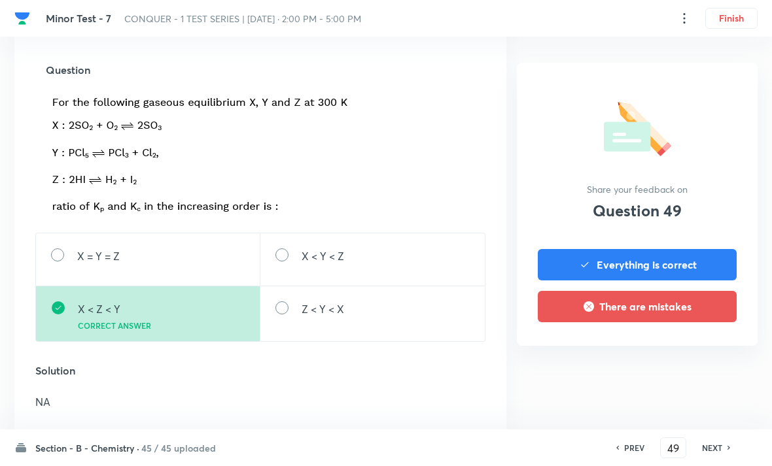
click at [728, 451] on icon at bounding box center [729, 448] width 4 height 7
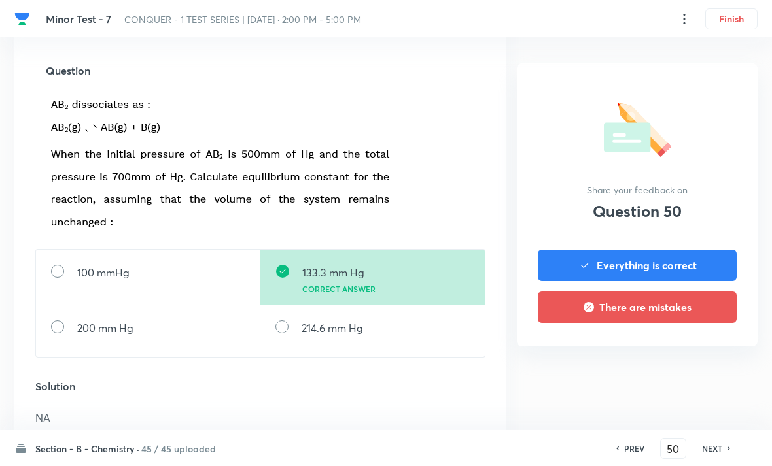
click at [718, 454] on h6 "NEXT" at bounding box center [712, 448] width 20 height 12
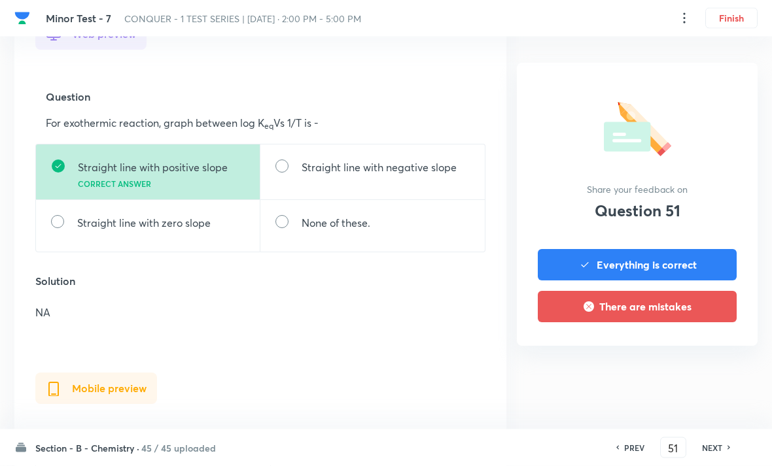
scroll to position [402, 0]
click at [719, 454] on h6 "NEXT" at bounding box center [712, 448] width 20 height 12
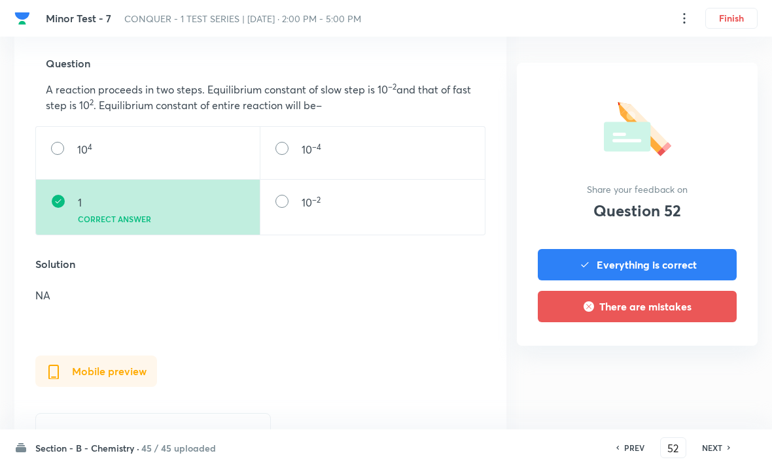
scroll to position [465, 0]
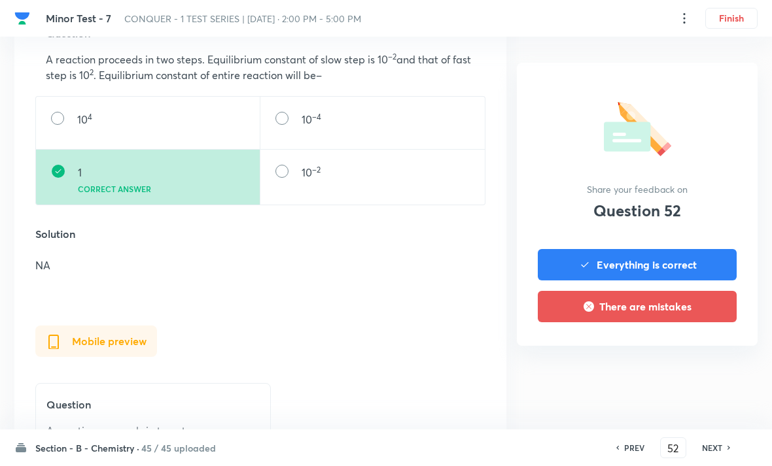
click at [709, 454] on h6 "NEXT" at bounding box center [712, 448] width 20 height 12
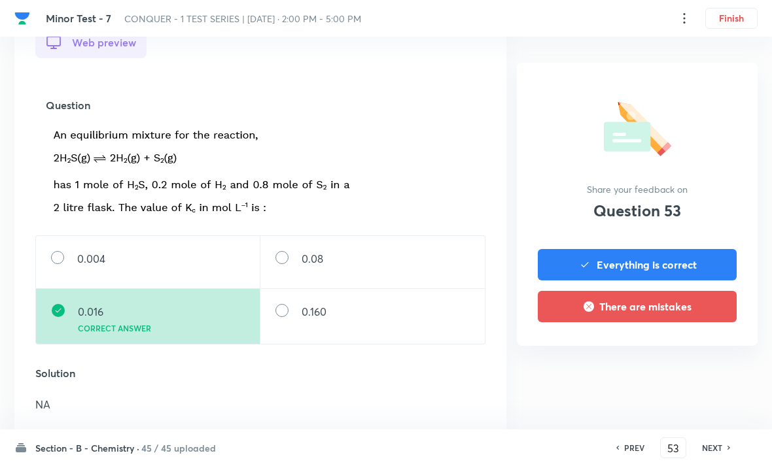
scroll to position [459, 0]
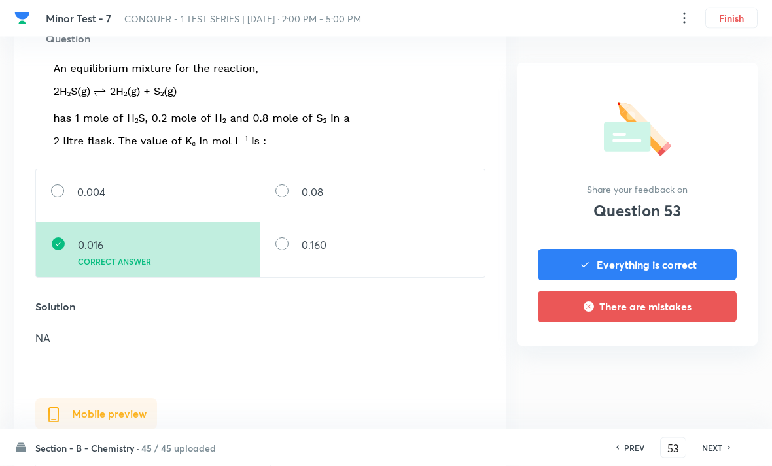
click at [718, 454] on h6 "NEXT" at bounding box center [712, 448] width 20 height 12
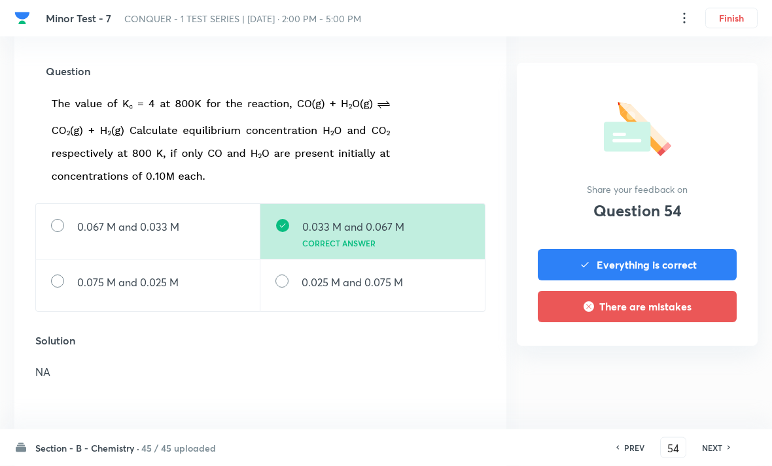
scroll to position [428, 0]
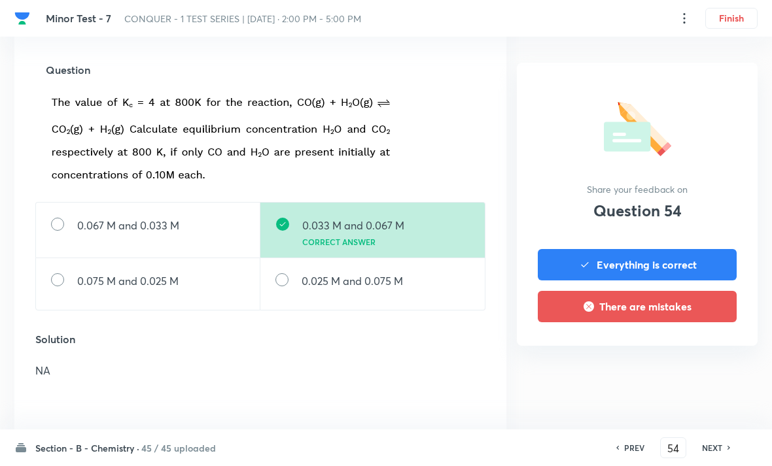
click at [711, 454] on h6 "NEXT" at bounding box center [712, 448] width 20 height 12
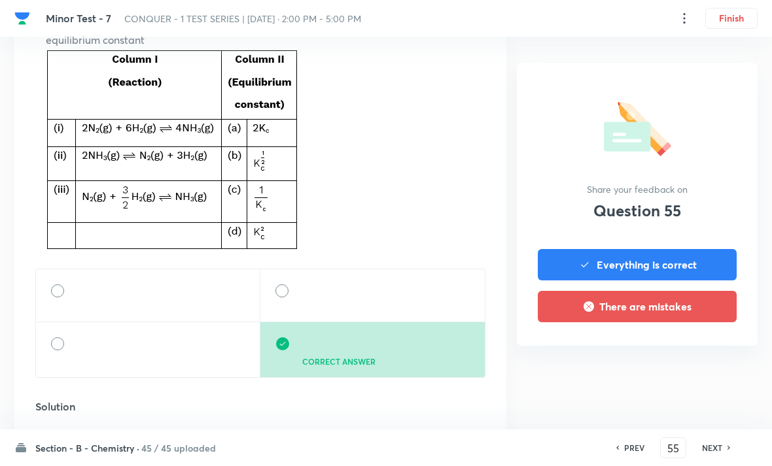
scroll to position [617, 0]
click at [720, 454] on h6 "NEXT" at bounding box center [712, 448] width 20 height 12
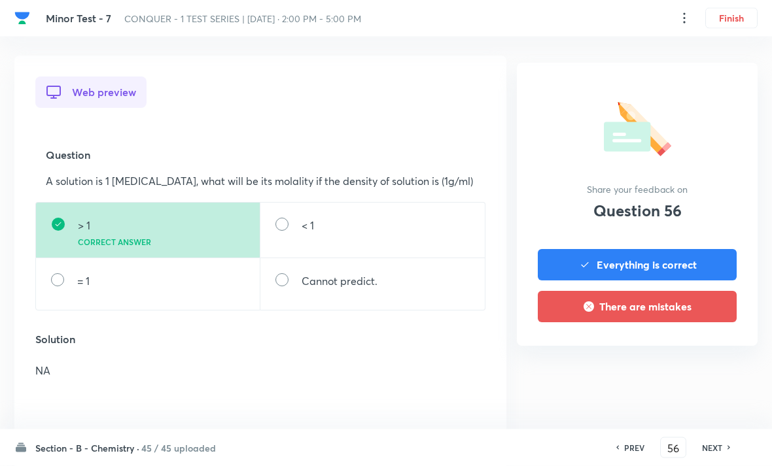
scroll to position [344, 0]
click at [719, 454] on h6 "NEXT" at bounding box center [712, 448] width 20 height 12
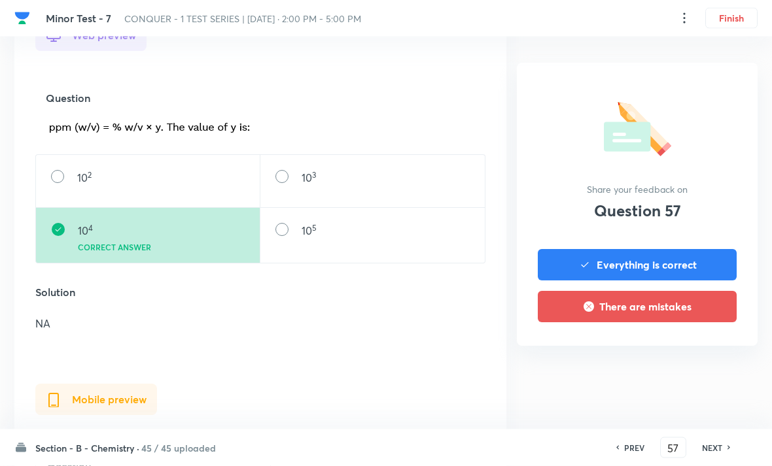
scroll to position [404, 0]
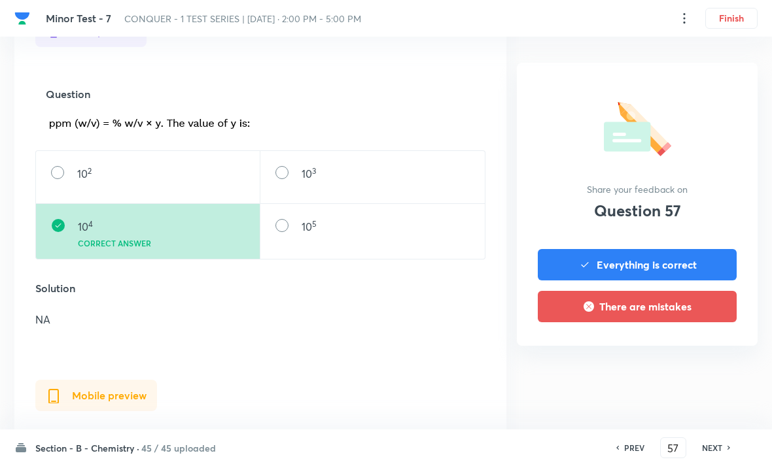
click at [710, 454] on h6 "NEXT" at bounding box center [712, 448] width 20 height 12
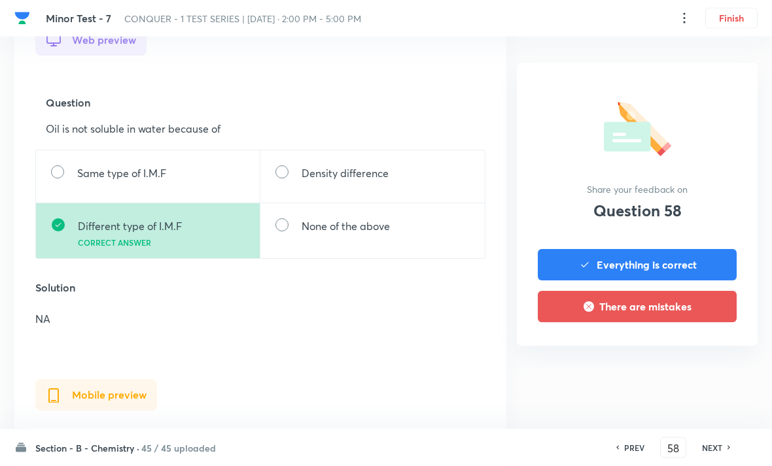
scroll to position [398, 0]
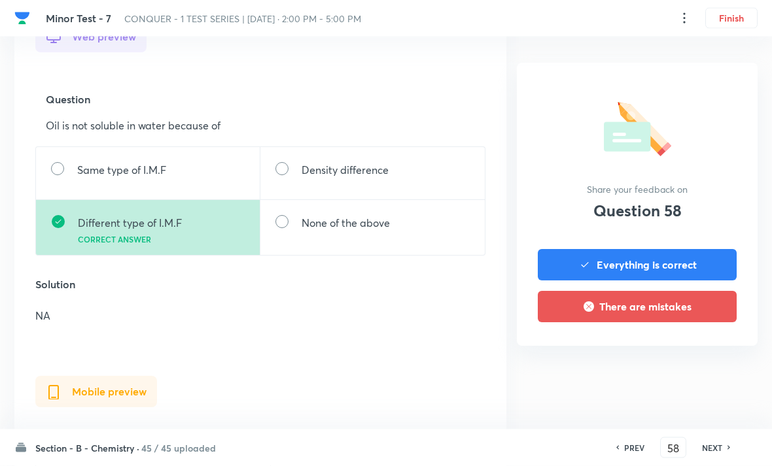
click at [714, 454] on h6 "NEXT" at bounding box center [712, 448] width 20 height 12
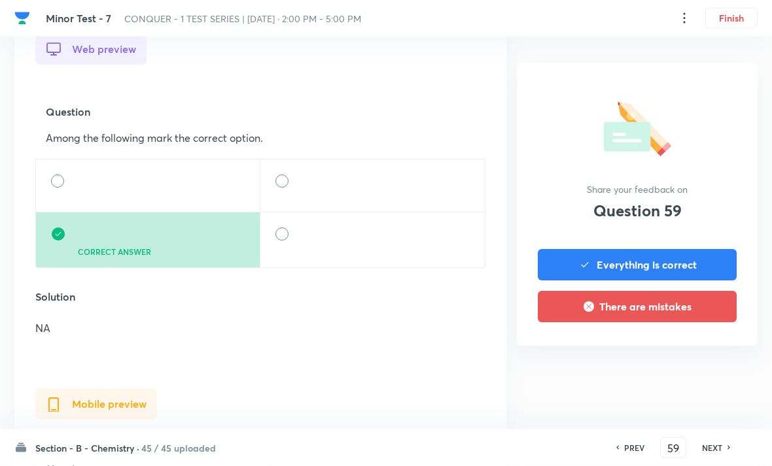
scroll to position [387, 0]
click at [714, 454] on h6 "NEXT" at bounding box center [712, 448] width 20 height 12
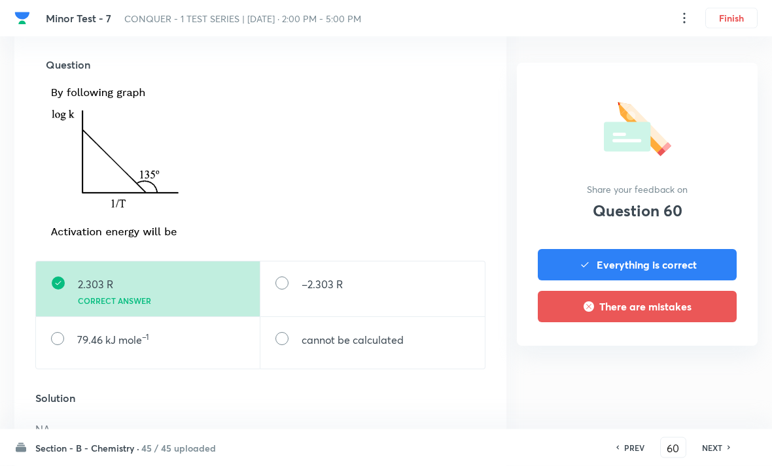
scroll to position [433, 0]
click at [717, 454] on h6 "NEXT" at bounding box center [712, 448] width 20 height 12
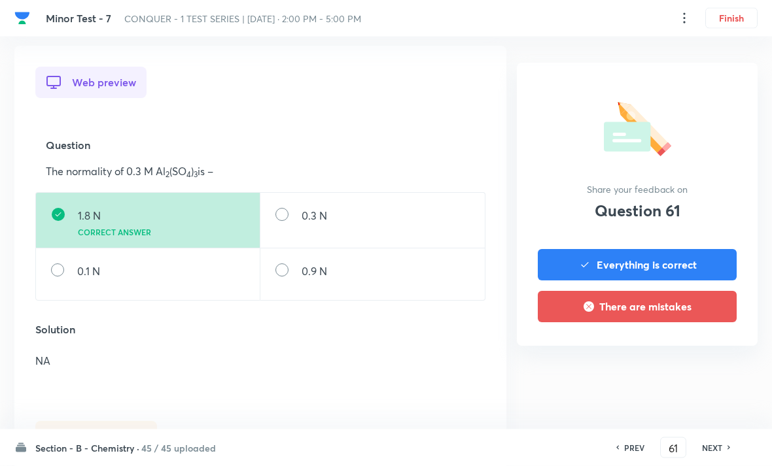
scroll to position [405, 0]
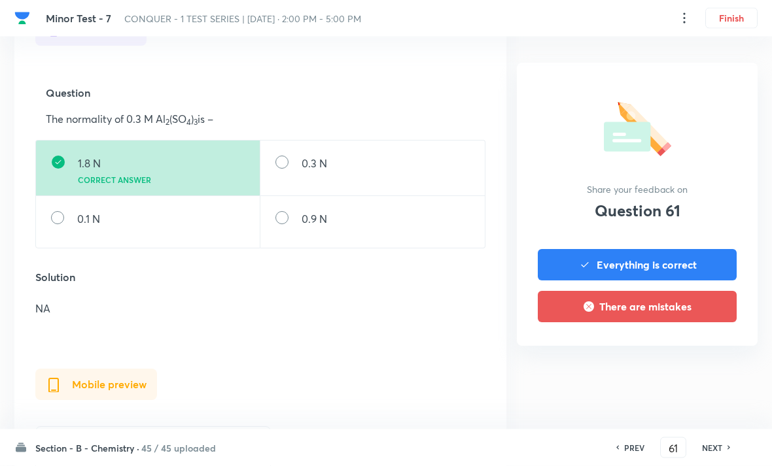
click at [729, 451] on icon at bounding box center [729, 448] width 4 height 7
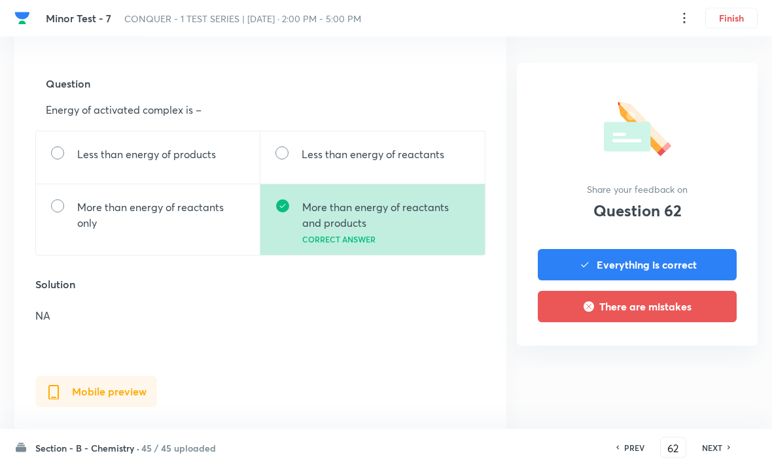
scroll to position [415, 0]
click at [714, 454] on h6 "NEXT" at bounding box center [712, 448] width 20 height 12
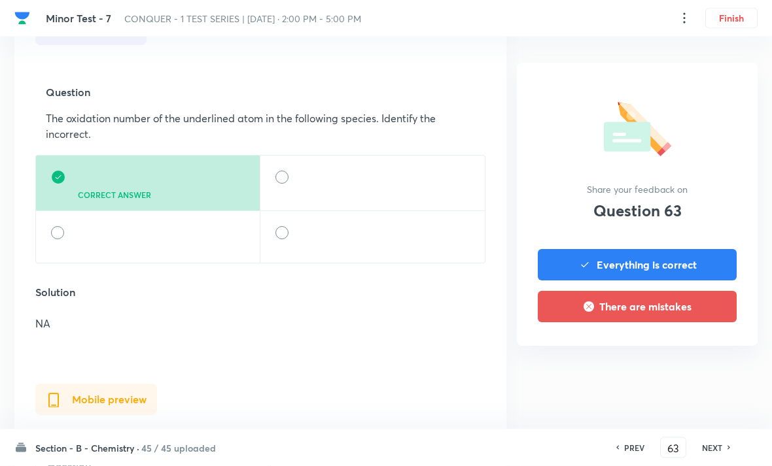
scroll to position [406, 0]
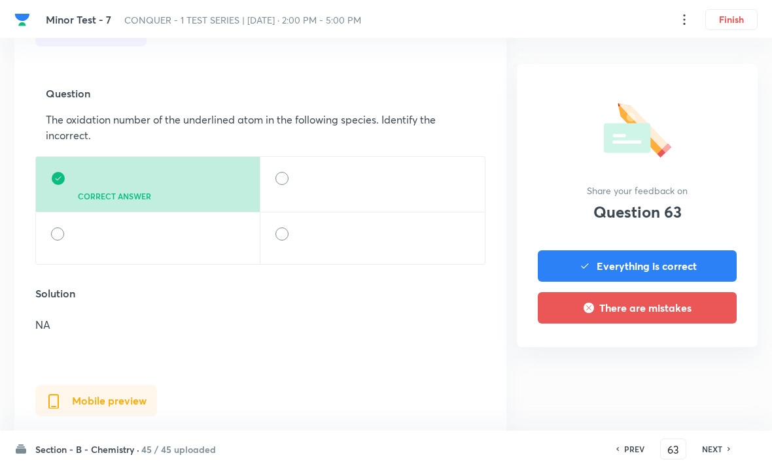
click at [714, 454] on h6 "NEXT" at bounding box center [712, 448] width 20 height 12
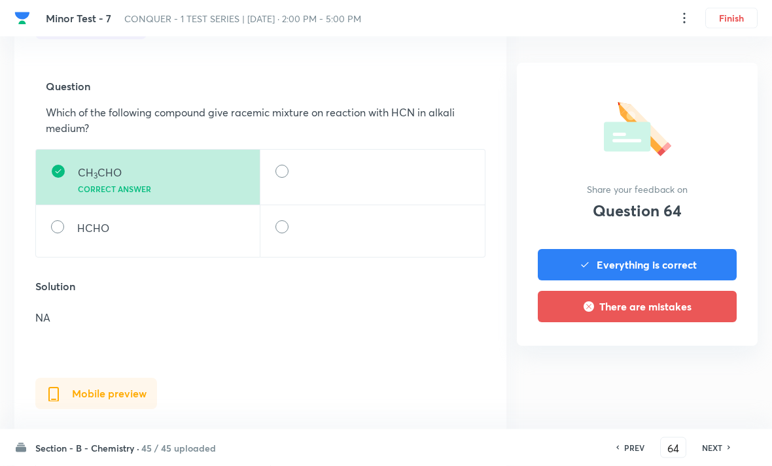
scroll to position [428, 0]
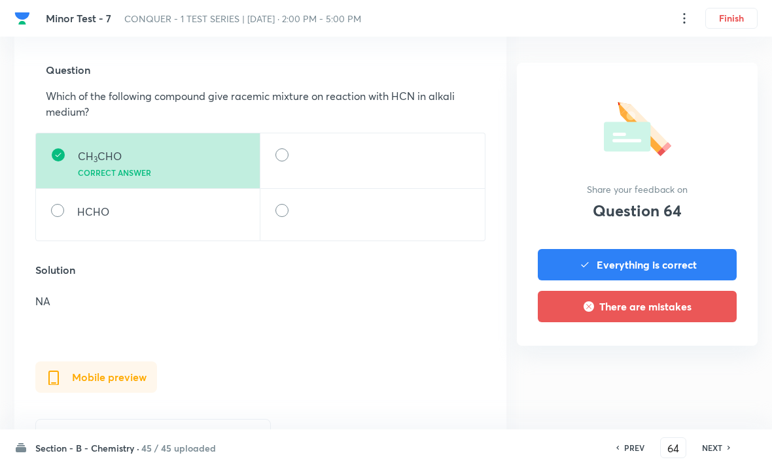
click at [720, 454] on h6 "NEXT" at bounding box center [712, 448] width 20 height 12
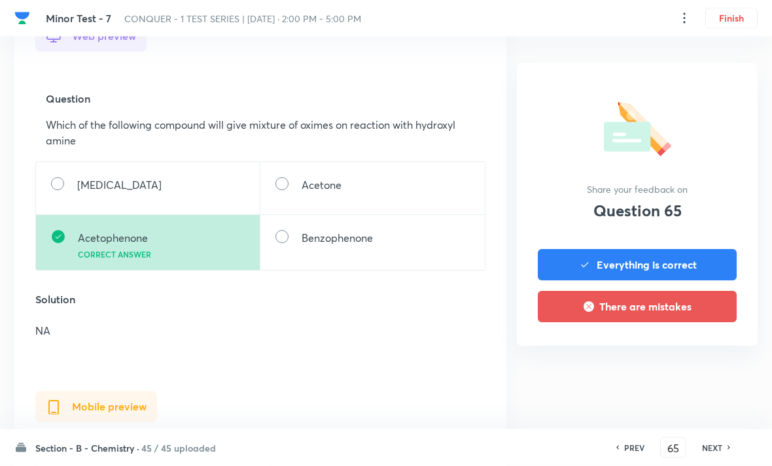
scroll to position [400, 0]
click at [715, 459] on div "PREV 65 ​ NEXT" at bounding box center [673, 448] width 169 height 21
click at [717, 454] on h6 "NEXT" at bounding box center [712, 448] width 20 height 12
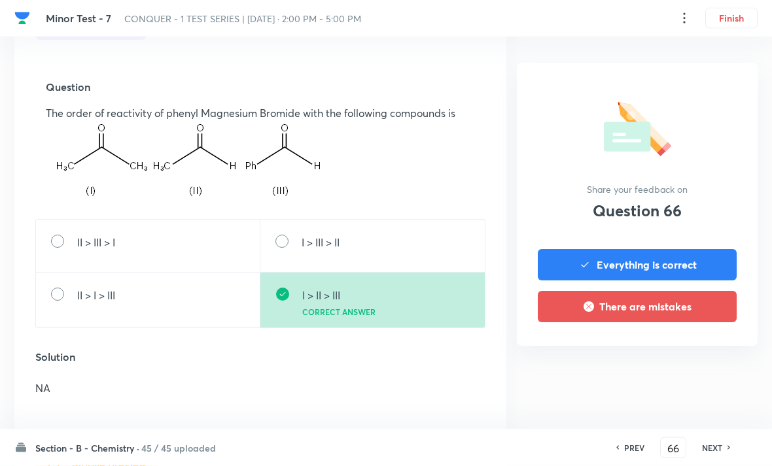
scroll to position [416, 0]
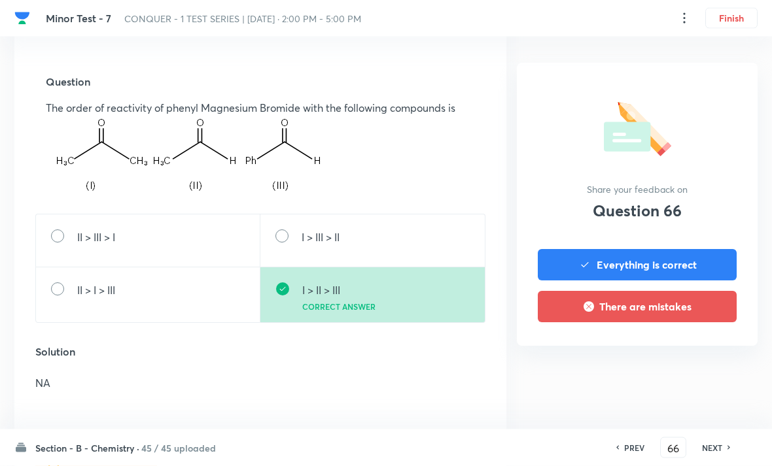
click at [632, 454] on h6 "PREV" at bounding box center [634, 448] width 20 height 12
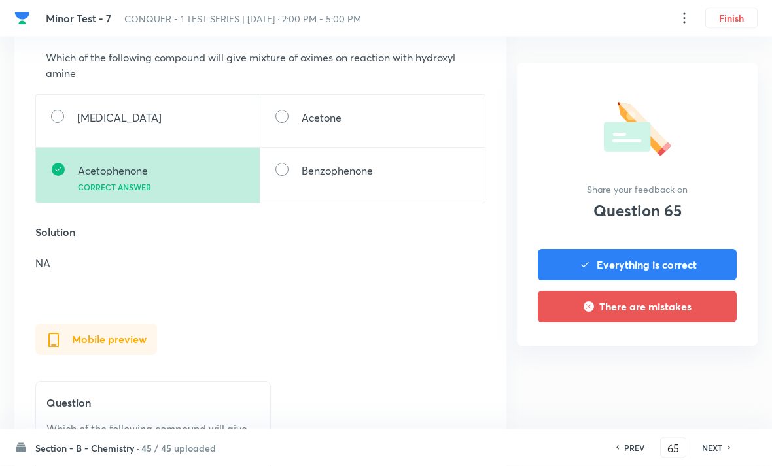
scroll to position [462, 0]
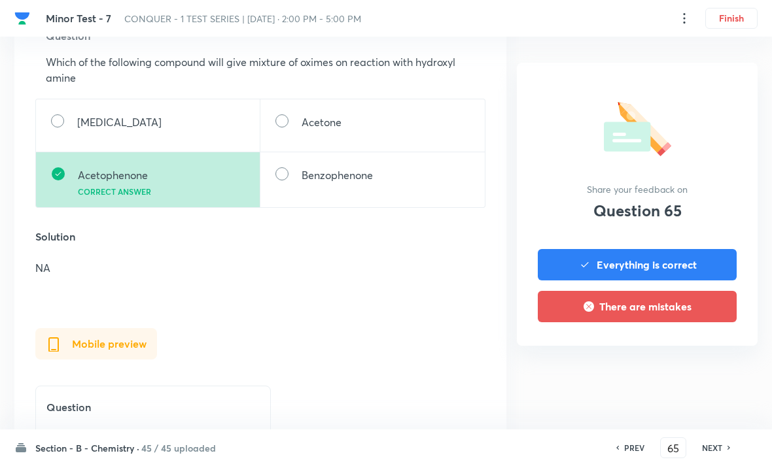
click at [721, 454] on h6 "NEXT" at bounding box center [712, 448] width 20 height 12
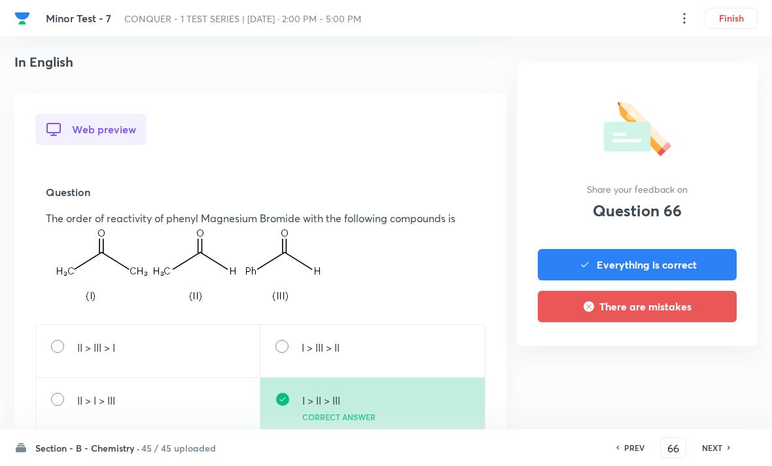
scroll to position [404, 0]
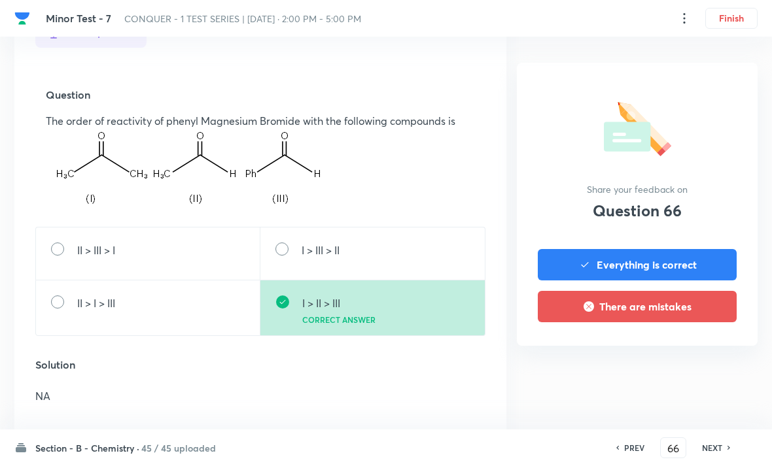
click at [716, 454] on h6 "NEXT" at bounding box center [712, 448] width 20 height 12
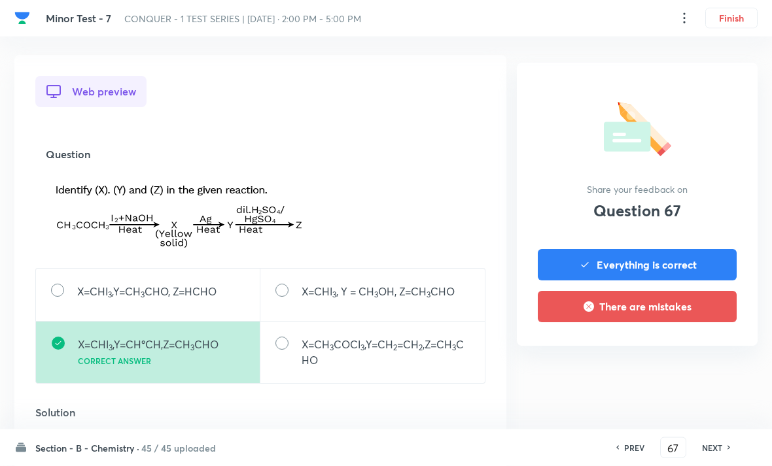
scroll to position [421, 0]
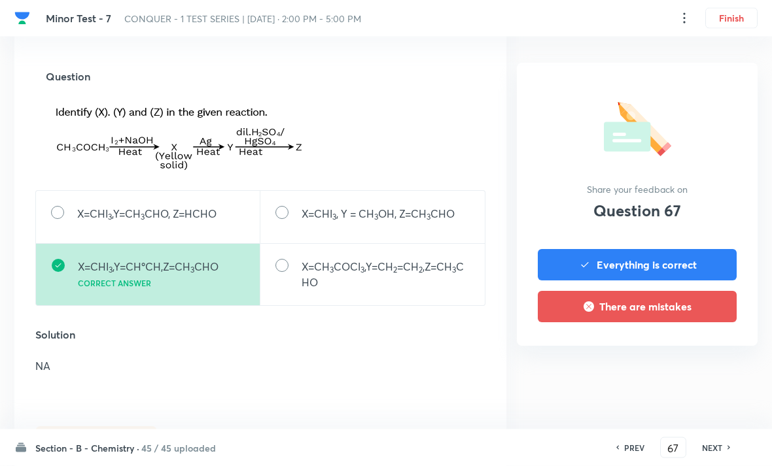
click at [721, 454] on h6 "NEXT" at bounding box center [712, 448] width 20 height 12
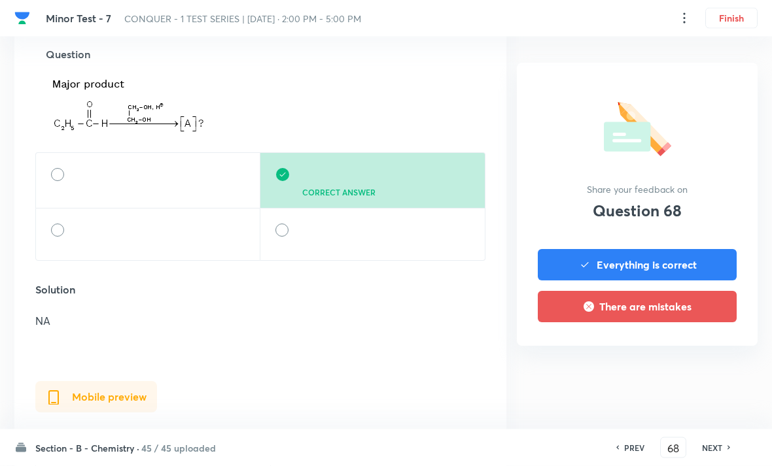
scroll to position [444, 0]
click at [720, 454] on h6 "NEXT" at bounding box center [712, 448] width 20 height 12
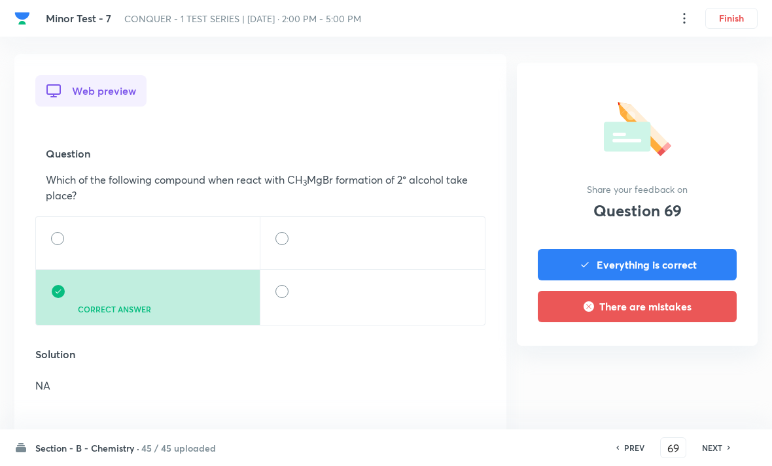
scroll to position [357, 0]
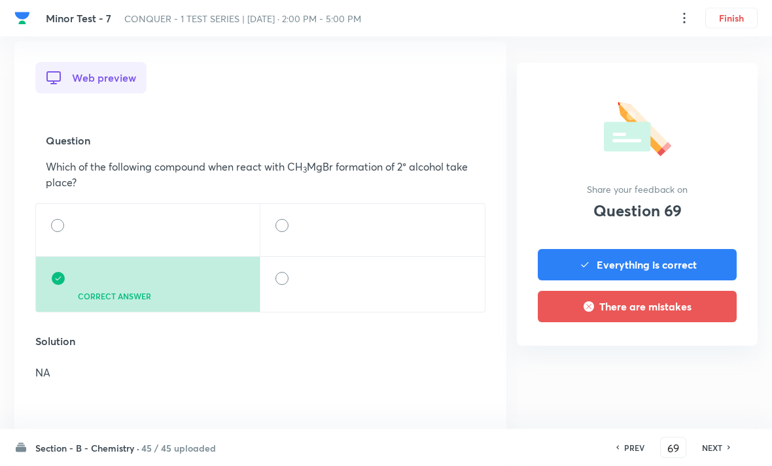
click at [718, 454] on h6 "NEXT" at bounding box center [712, 448] width 20 height 12
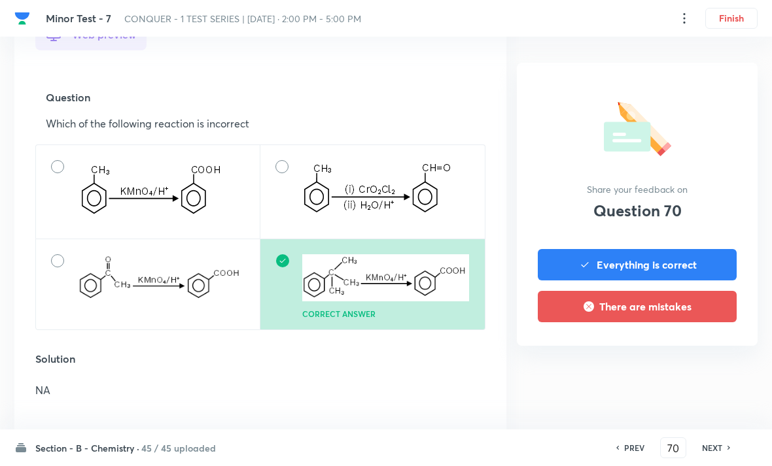
scroll to position [410, 0]
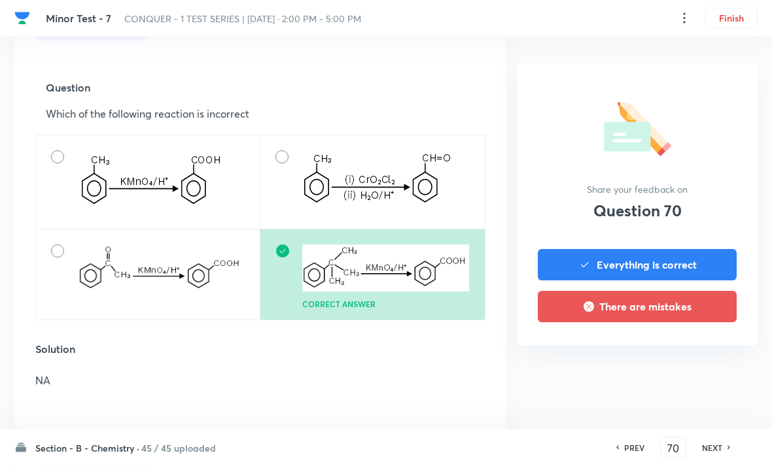
click at [718, 454] on h6 "NEXT" at bounding box center [712, 448] width 20 height 12
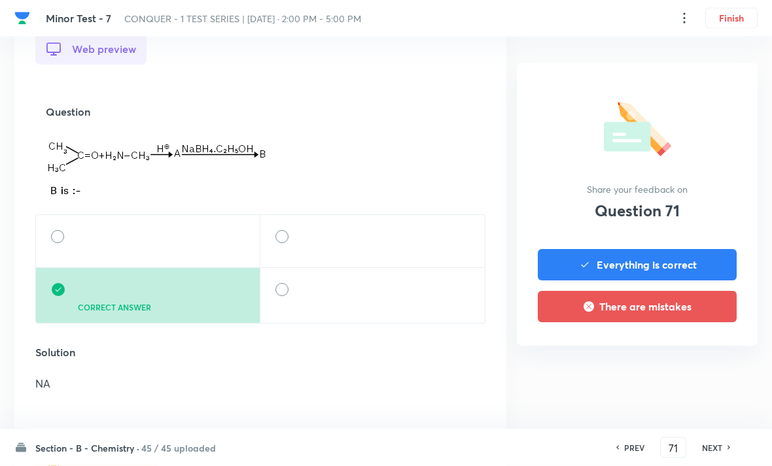
scroll to position [388, 0]
click at [717, 454] on h6 "NEXT" at bounding box center [712, 448] width 20 height 12
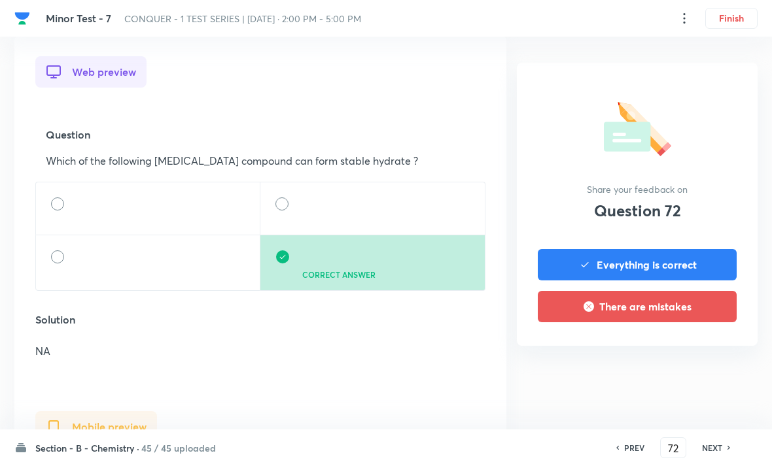
scroll to position [407, 0]
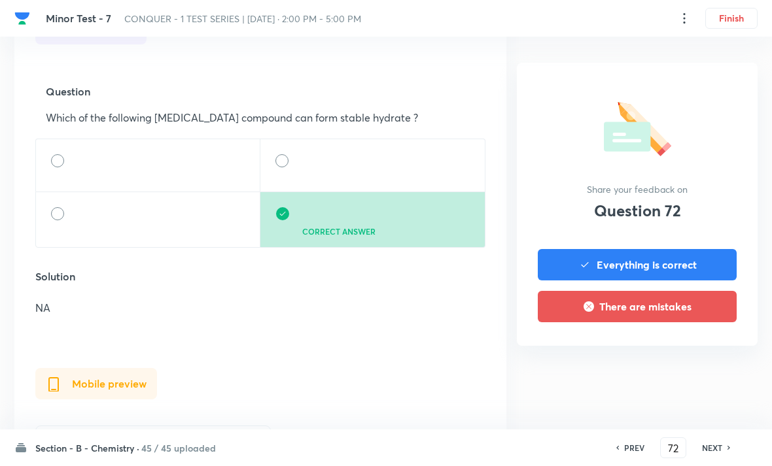
click at [713, 454] on h6 "NEXT" at bounding box center [712, 448] width 20 height 12
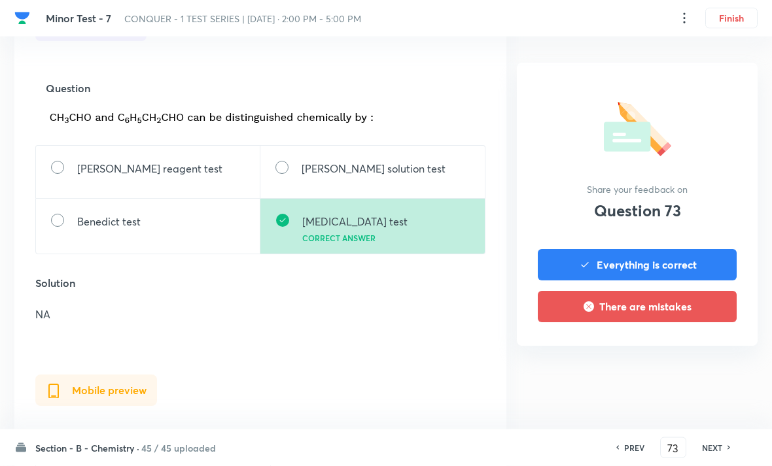
scroll to position [410, 0]
click at [714, 454] on h6 "NEXT" at bounding box center [712, 448] width 20 height 12
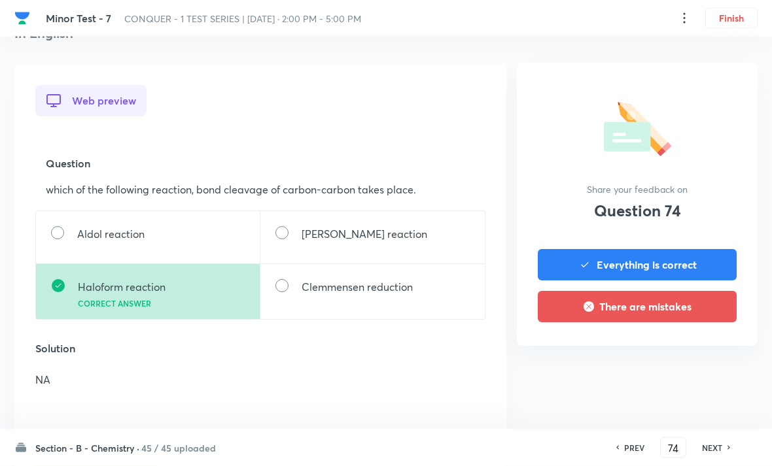
scroll to position [379, 0]
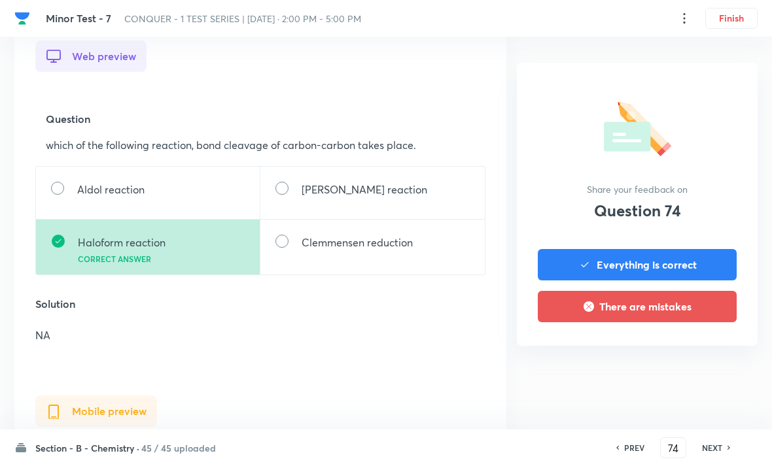
click at [715, 454] on h6 "NEXT" at bounding box center [712, 448] width 20 height 12
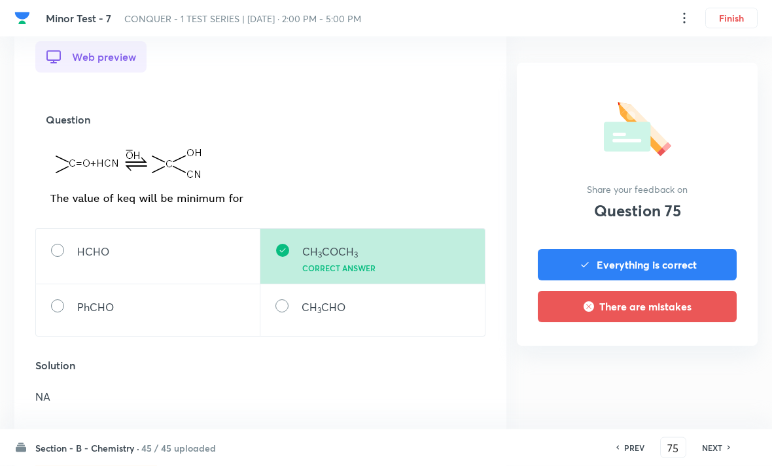
scroll to position [379, 0]
click at [718, 454] on h6 "NEXT" at bounding box center [712, 448] width 20 height 12
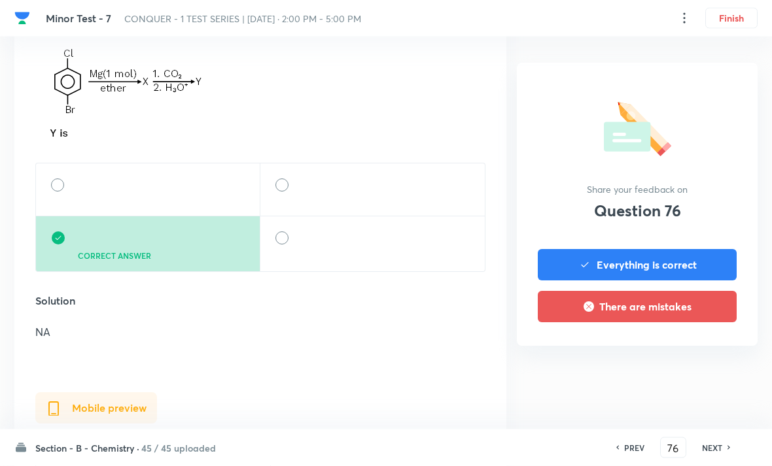
scroll to position [479, 0]
click at [720, 454] on h6 "NEXT" at bounding box center [712, 448] width 20 height 12
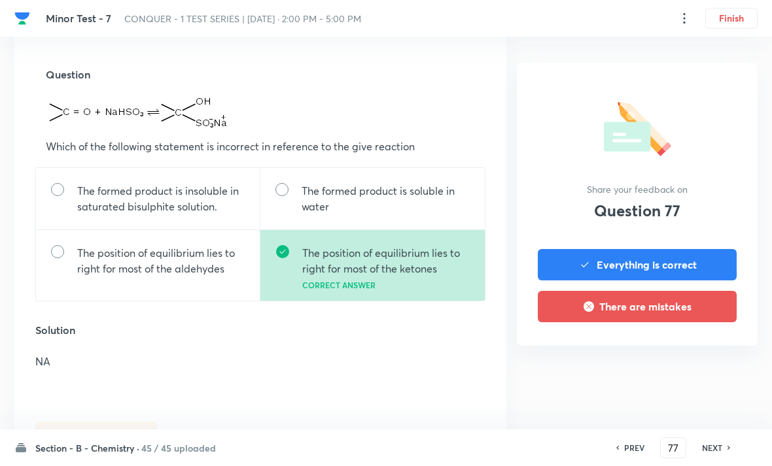
scroll to position [425, 0]
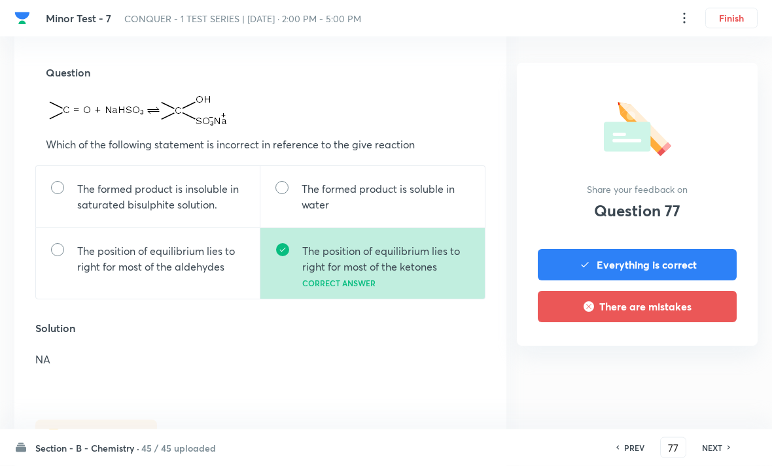
click at [711, 454] on h6 "NEXT" at bounding box center [712, 448] width 20 height 12
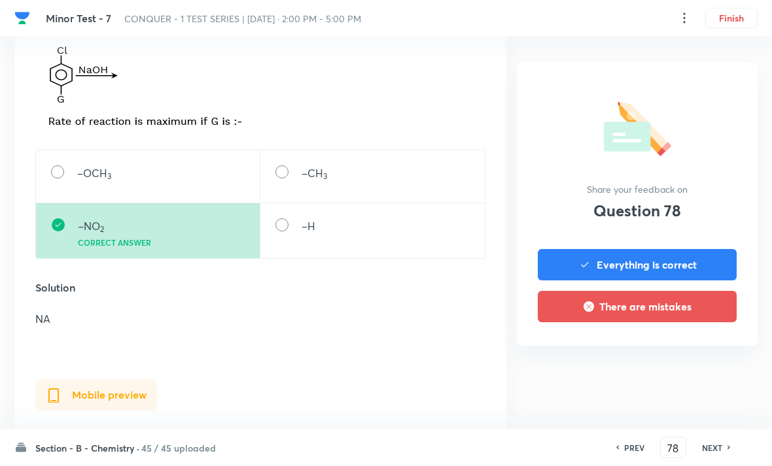
scroll to position [478, 0]
click at [710, 454] on h6 "NEXT" at bounding box center [712, 448] width 20 height 12
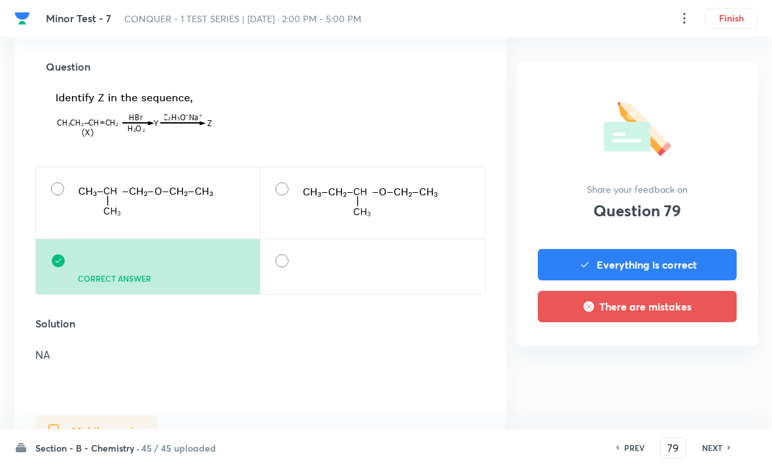
scroll to position [444, 0]
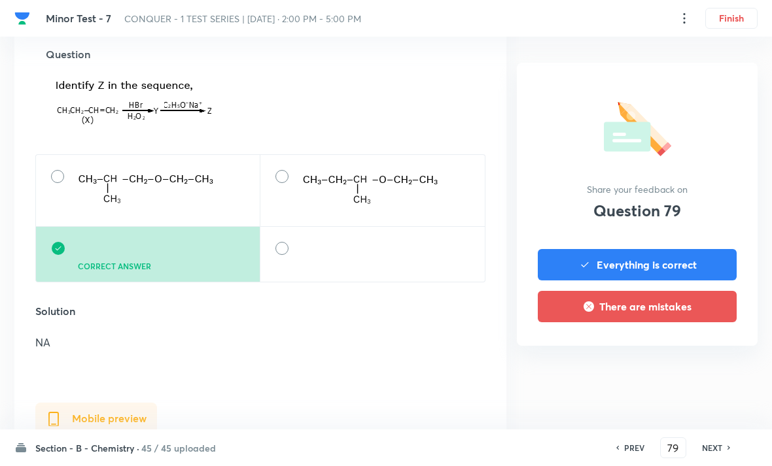
click at [713, 454] on h6 "NEXT" at bounding box center [712, 448] width 20 height 12
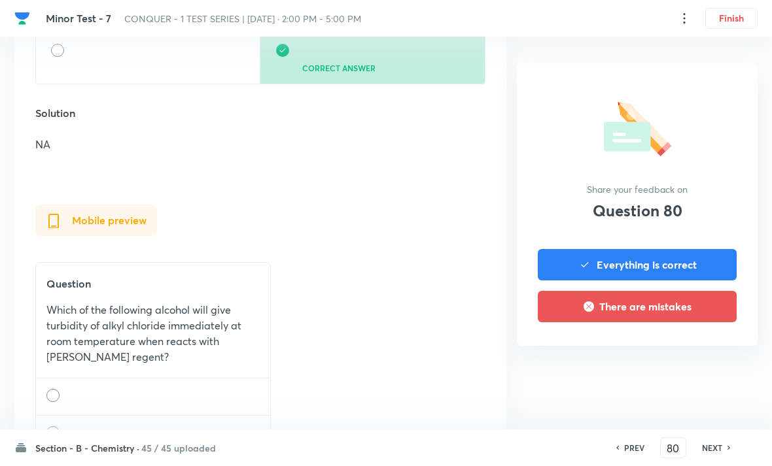
scroll to position [584, 0]
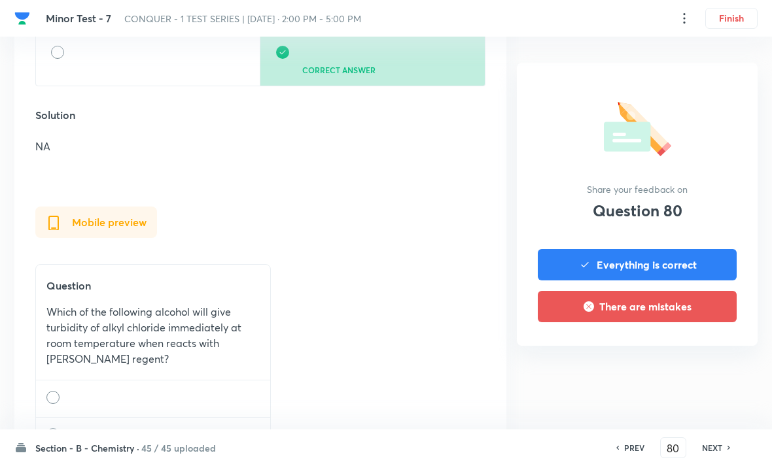
click at [713, 454] on h6 "NEXT" at bounding box center [712, 448] width 20 height 12
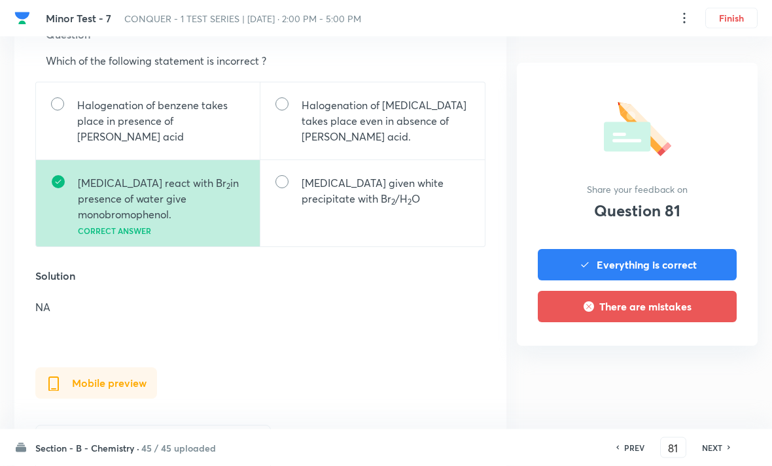
scroll to position [464, 0]
click at [714, 454] on h6 "NEXT" at bounding box center [712, 448] width 20 height 12
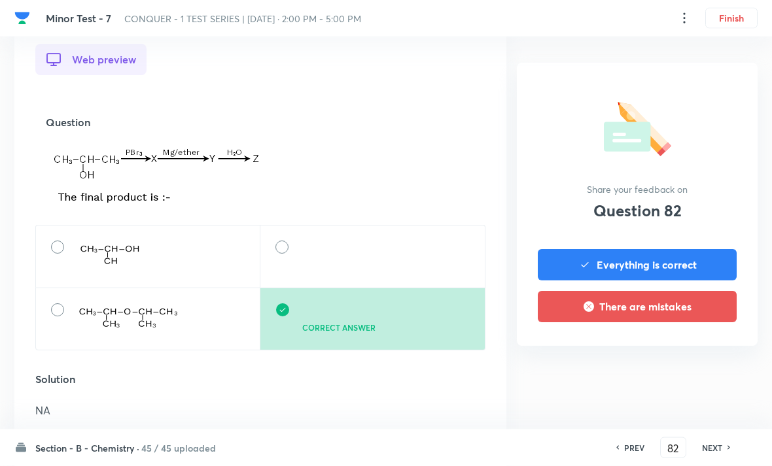
scroll to position [387, 0]
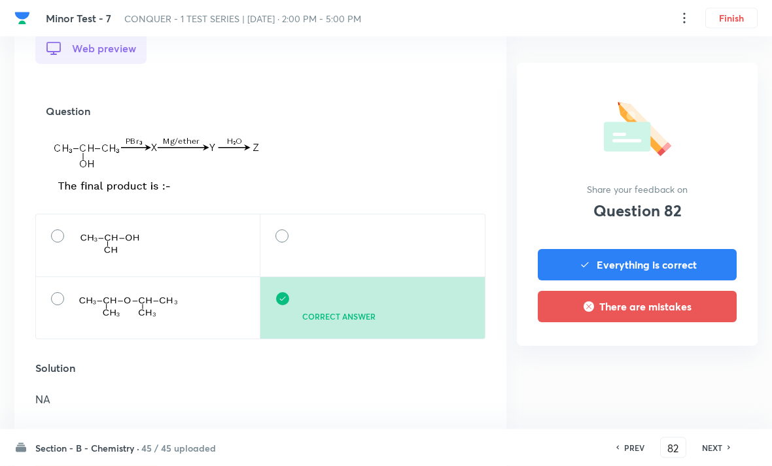
click at [702, 454] on h6 "NEXT" at bounding box center [712, 448] width 20 height 12
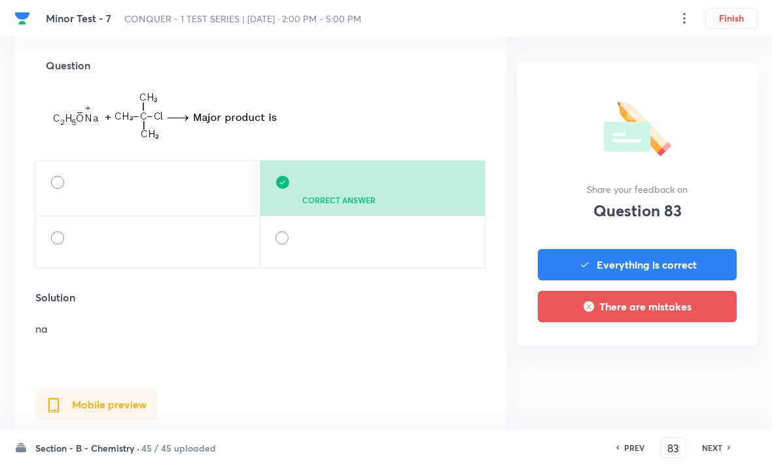
scroll to position [440, 0]
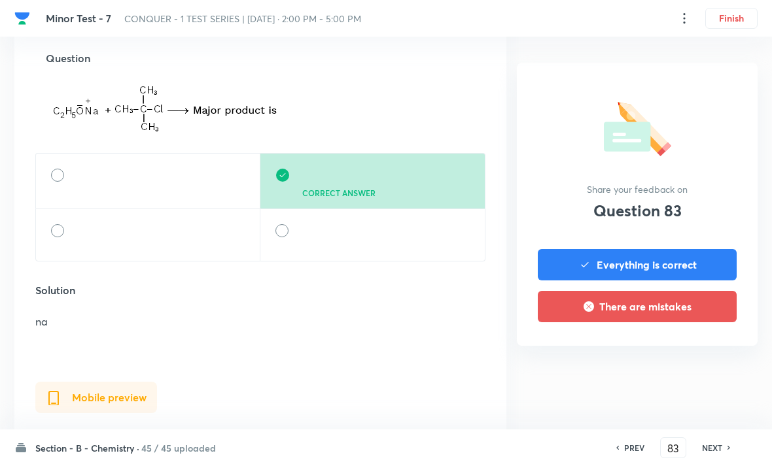
click at [717, 454] on h6 "NEXT" at bounding box center [712, 448] width 20 height 12
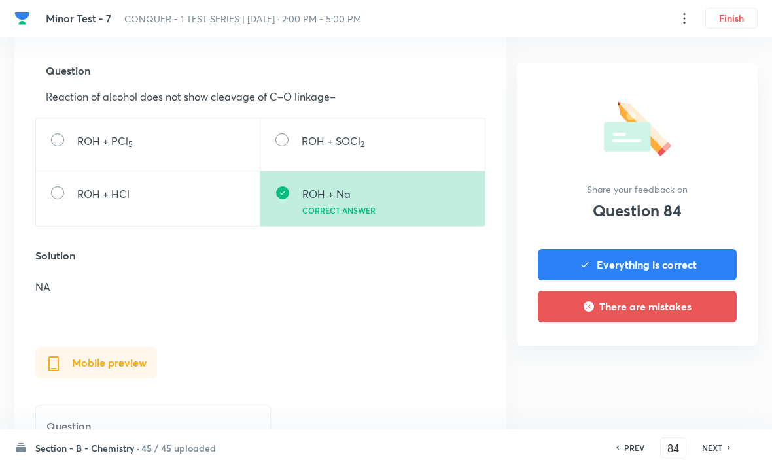
scroll to position [428, 0]
click at [721, 454] on h6 "NEXT" at bounding box center [712, 448] width 20 height 12
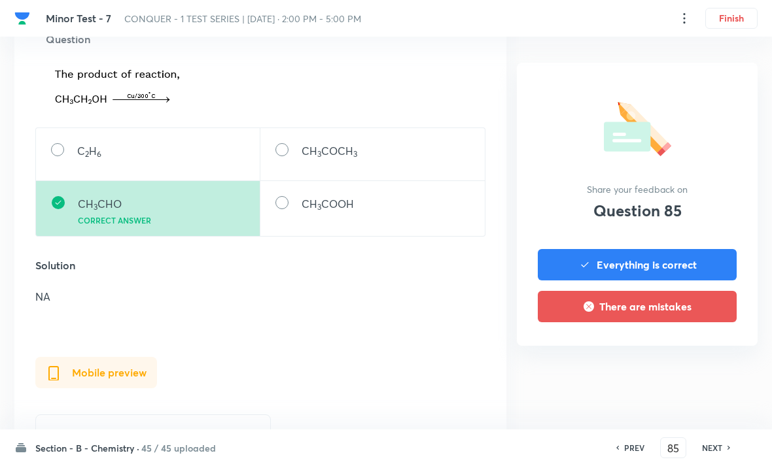
scroll to position [466, 0]
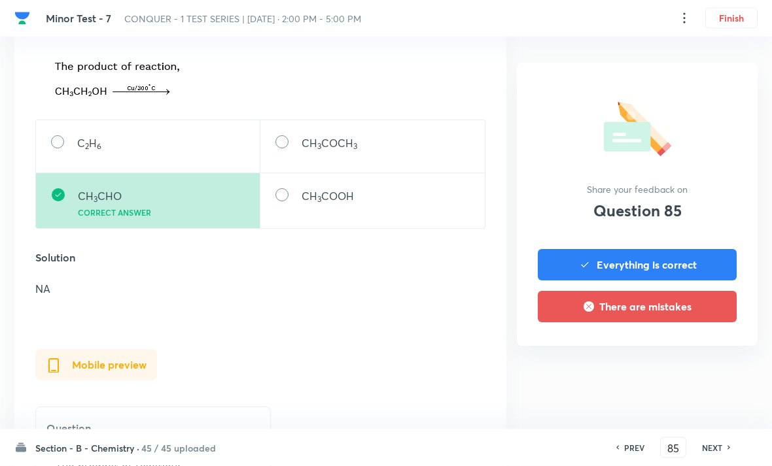
click at [710, 454] on h6 "NEXT" at bounding box center [712, 448] width 20 height 12
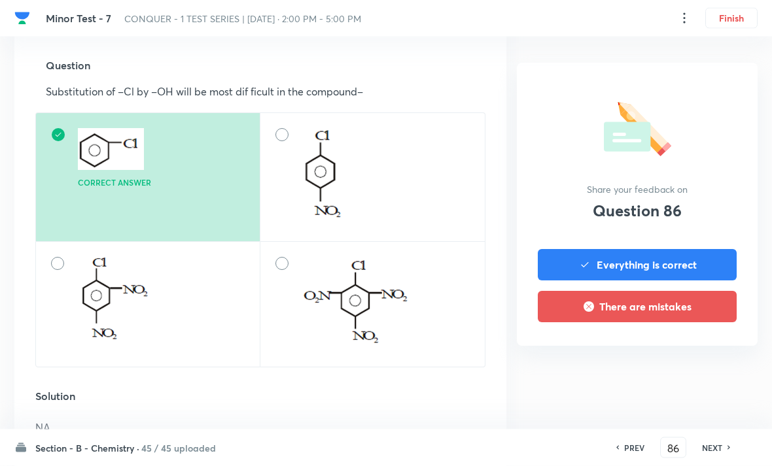
scroll to position [435, 0]
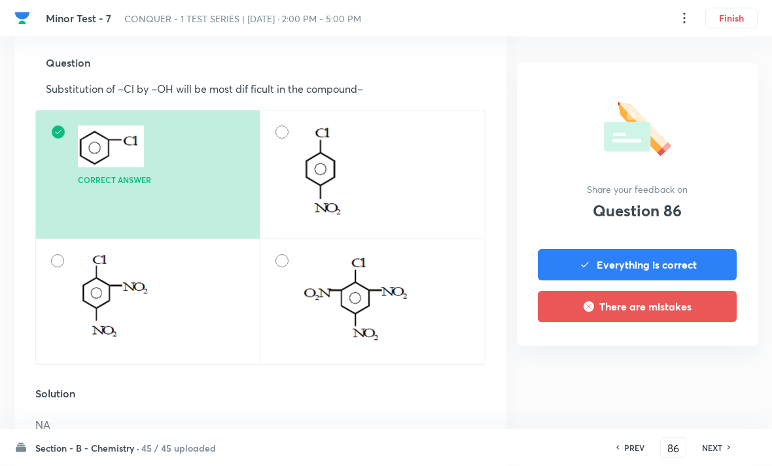
click at [718, 454] on h6 "NEXT" at bounding box center [712, 448] width 20 height 12
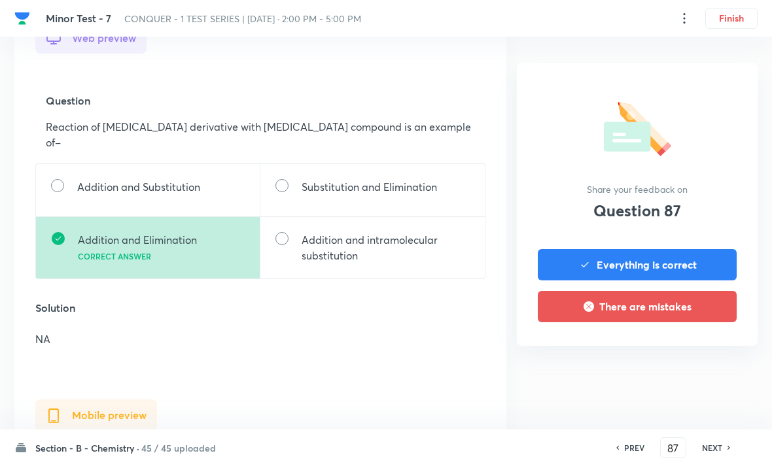
scroll to position [403, 0]
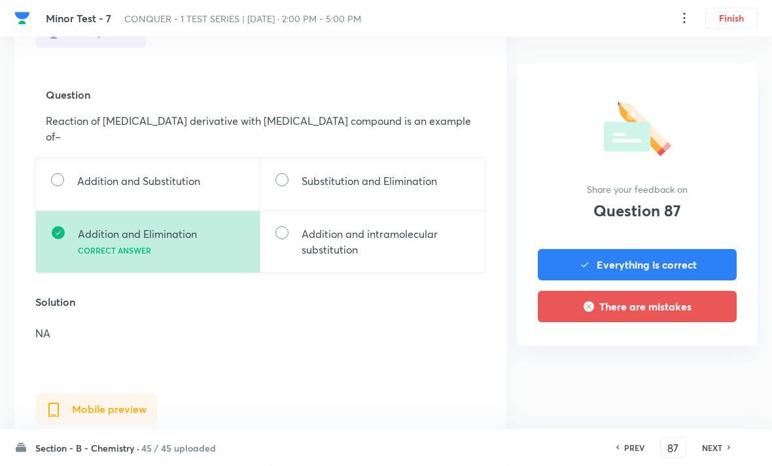
click at [721, 454] on h6 "NEXT" at bounding box center [712, 448] width 20 height 12
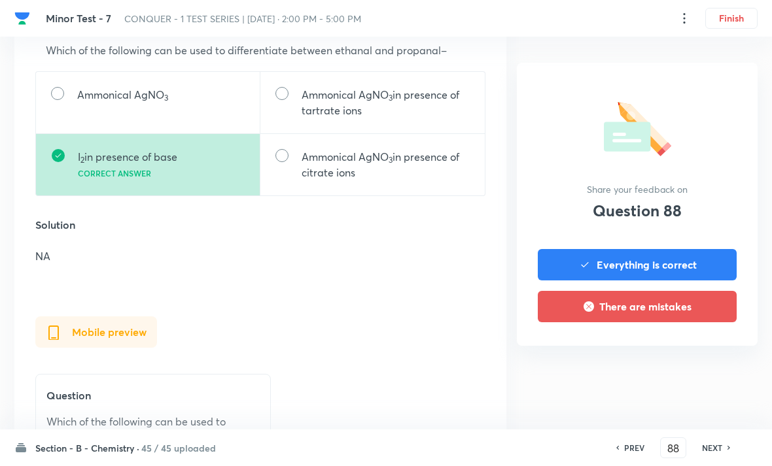
scroll to position [462, 0]
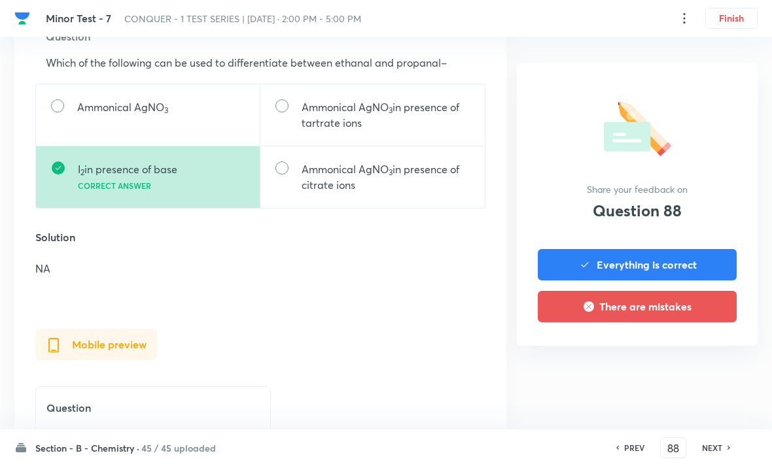
click at [720, 454] on h6 "NEXT" at bounding box center [712, 448] width 20 height 12
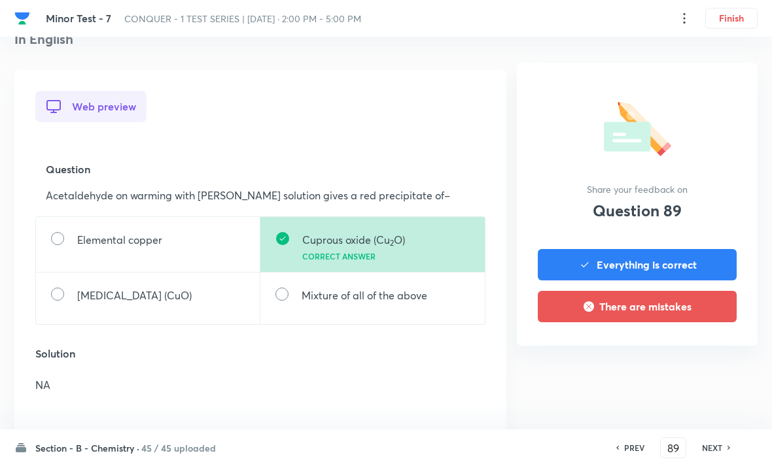
scroll to position [339, 0]
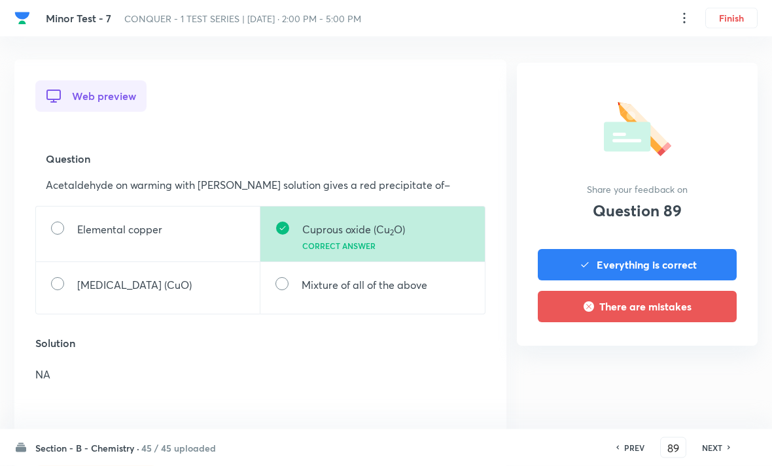
click at [716, 454] on h6 "NEXT" at bounding box center [712, 448] width 20 height 12
type input "90"
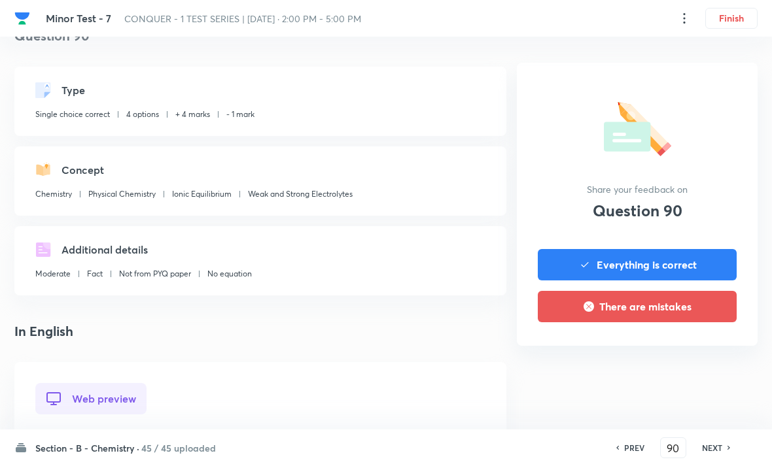
scroll to position [36, 0]
